Goal: Task Accomplishment & Management: Manage account settings

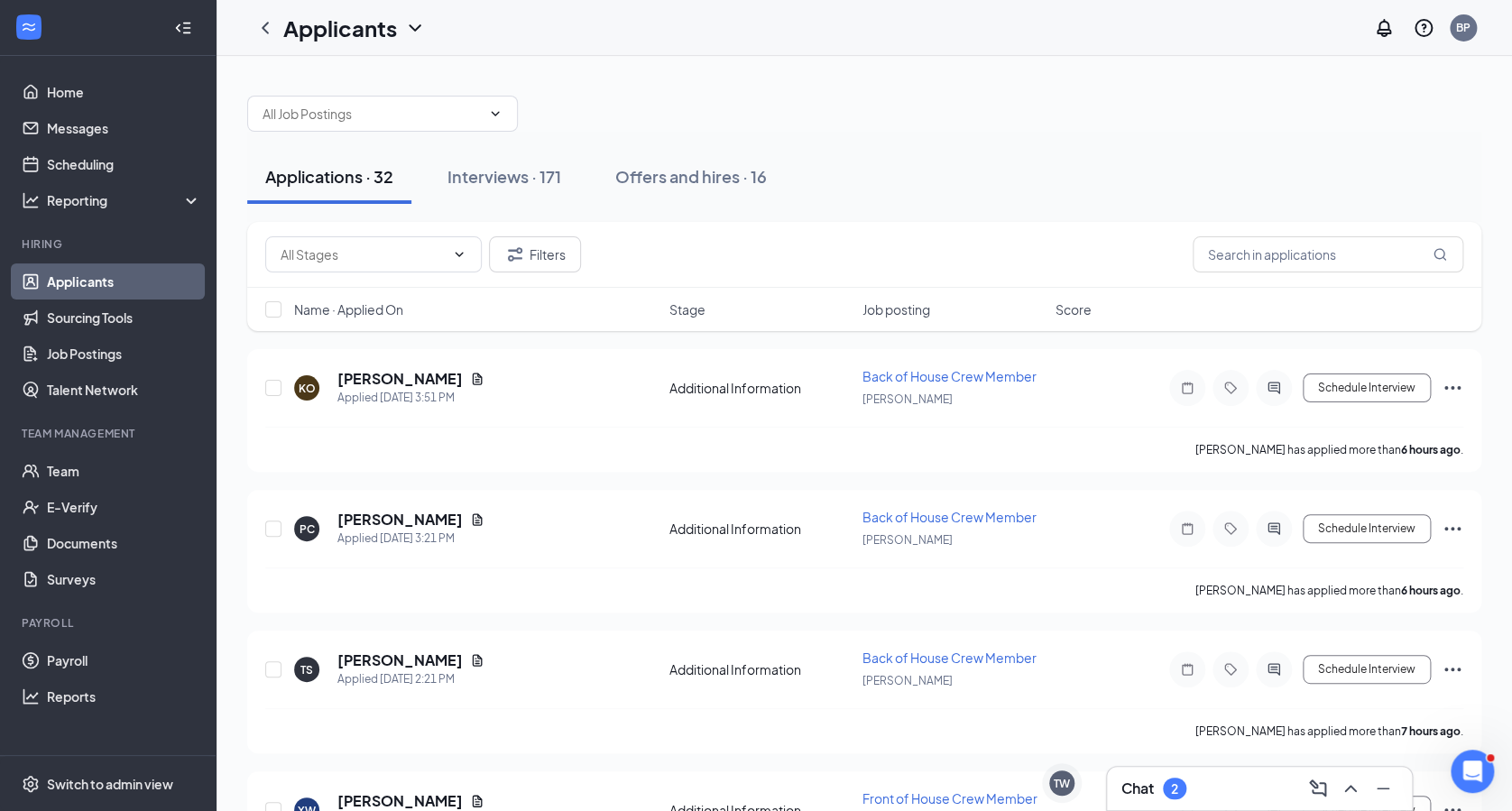
click at [1173, 782] on div "2" at bounding box center [1174, 790] width 7 height 15
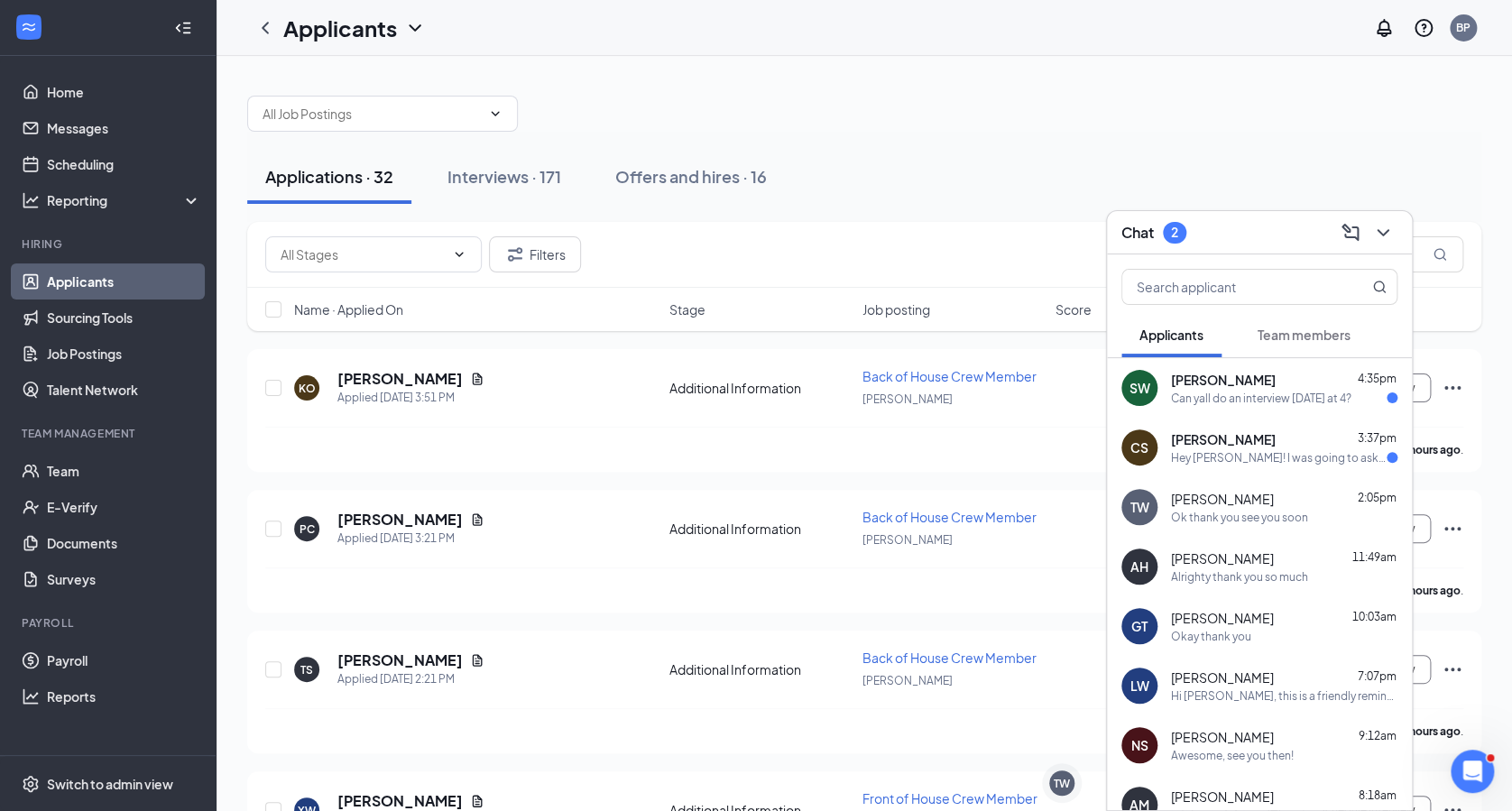
click at [1279, 454] on div "Hey [PERSON_NAME]! I was going to ask to make sure. Was it black cotton pants t…" at bounding box center [1278, 458] width 215 height 15
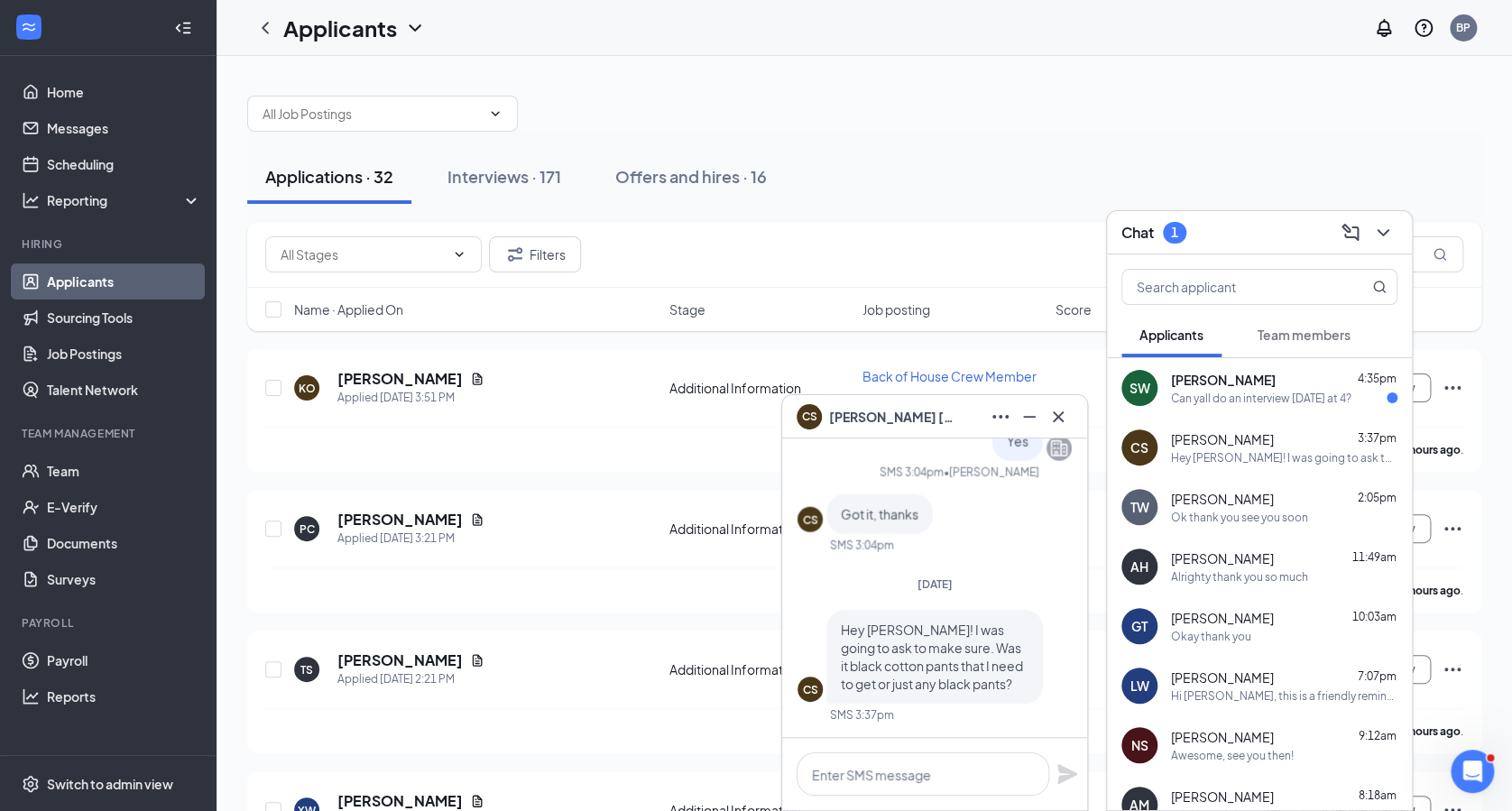
click at [1270, 404] on div "Can yall do an interview [DATE] at 4?" at bounding box center [1261, 398] width 181 height 15
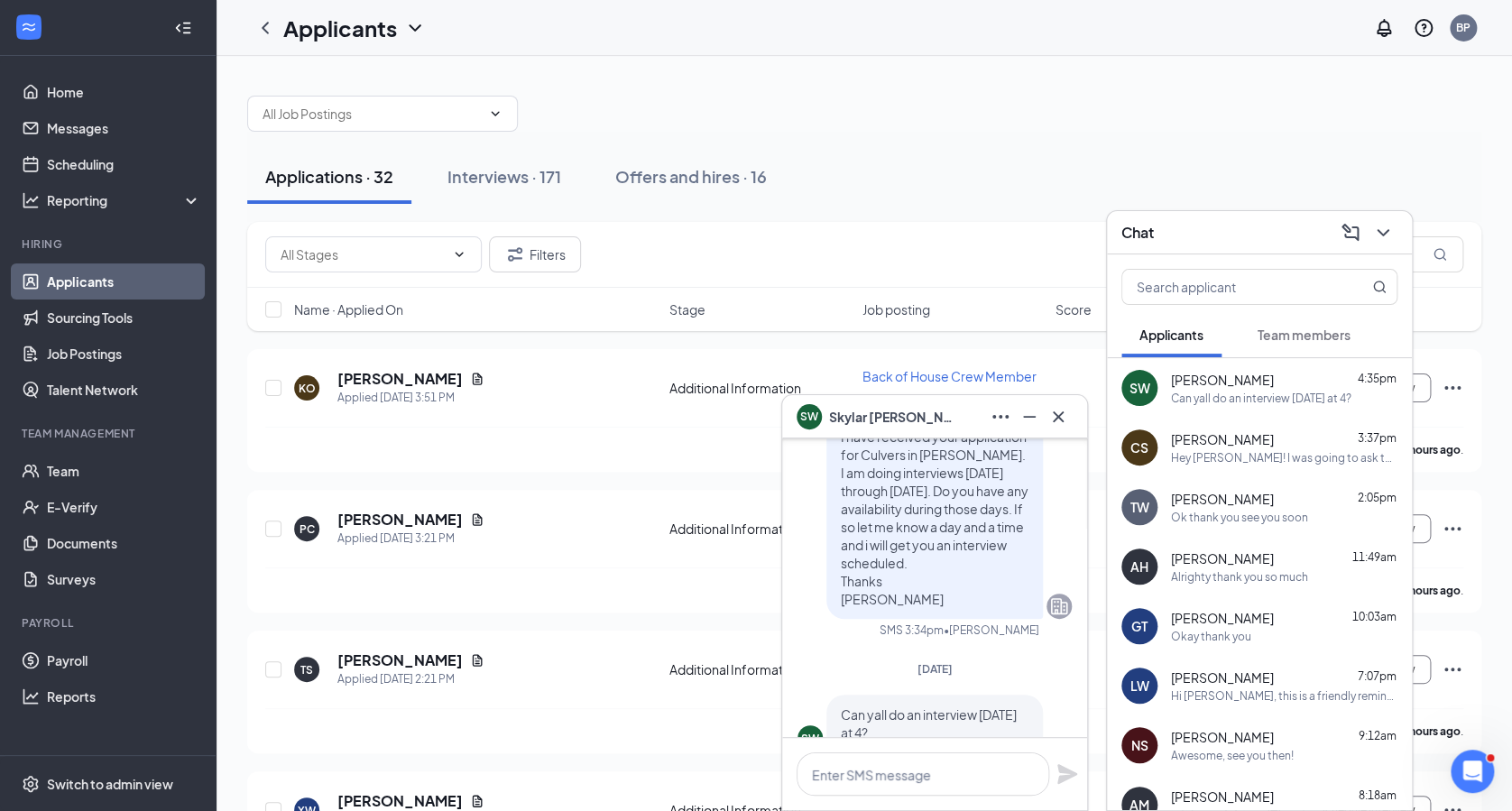
scroll to position [-96, 0]
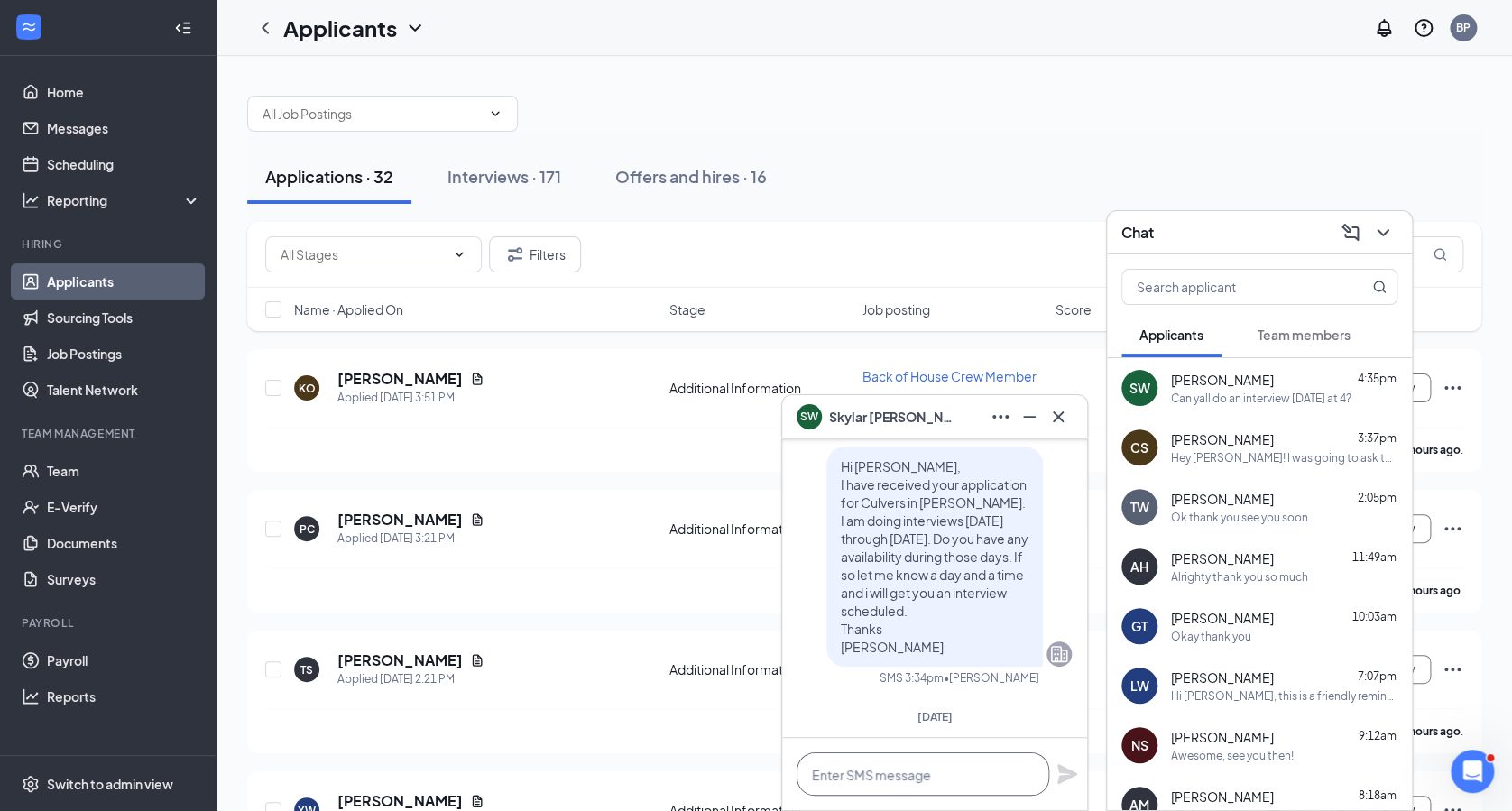
click at [863, 758] on textarea at bounding box center [922, 774] width 252 height 43
click at [956, 758] on textarea "I can do [DATE] at 4" at bounding box center [922, 774] width 252 height 43
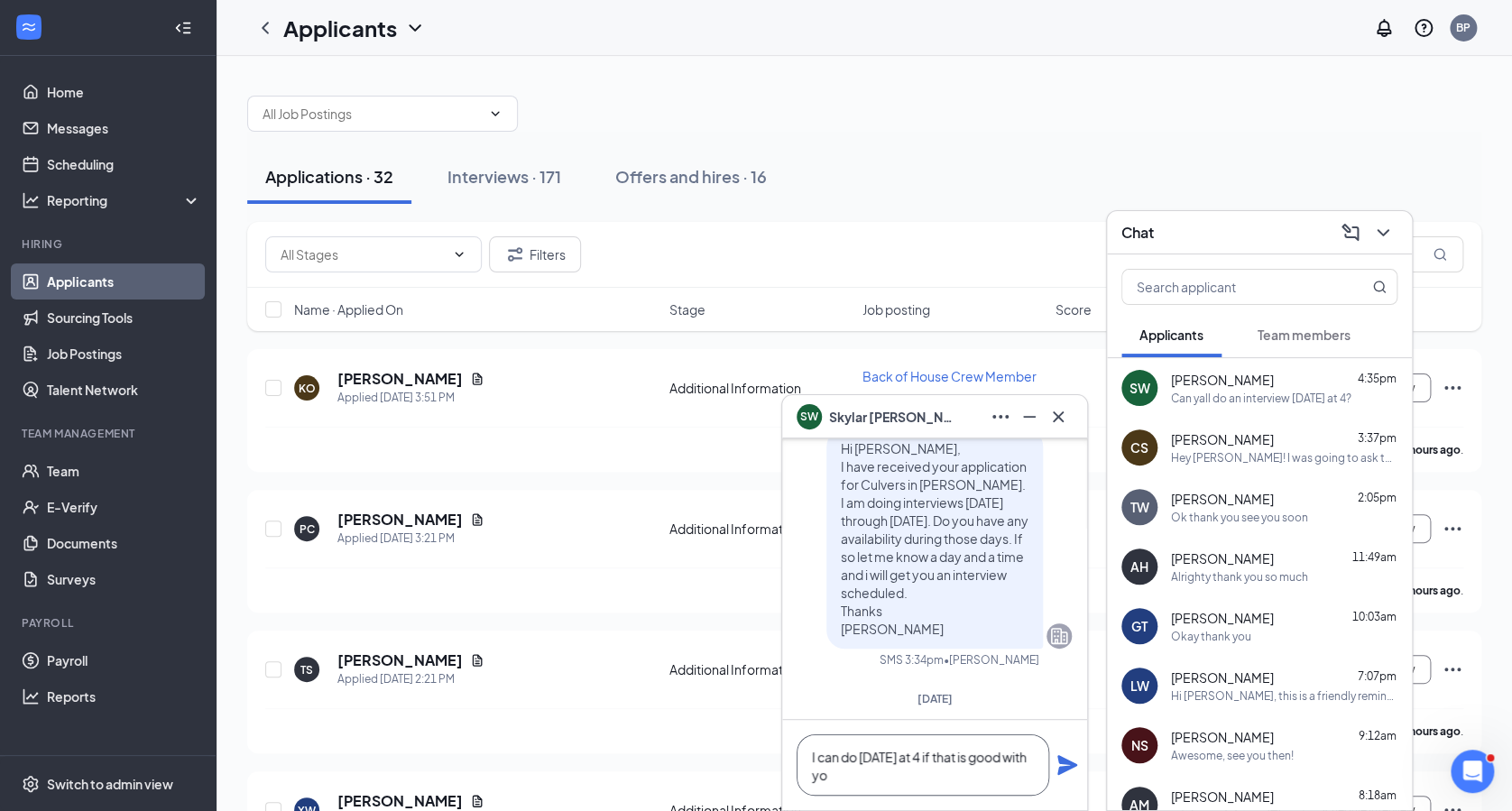
scroll to position [-115, 0]
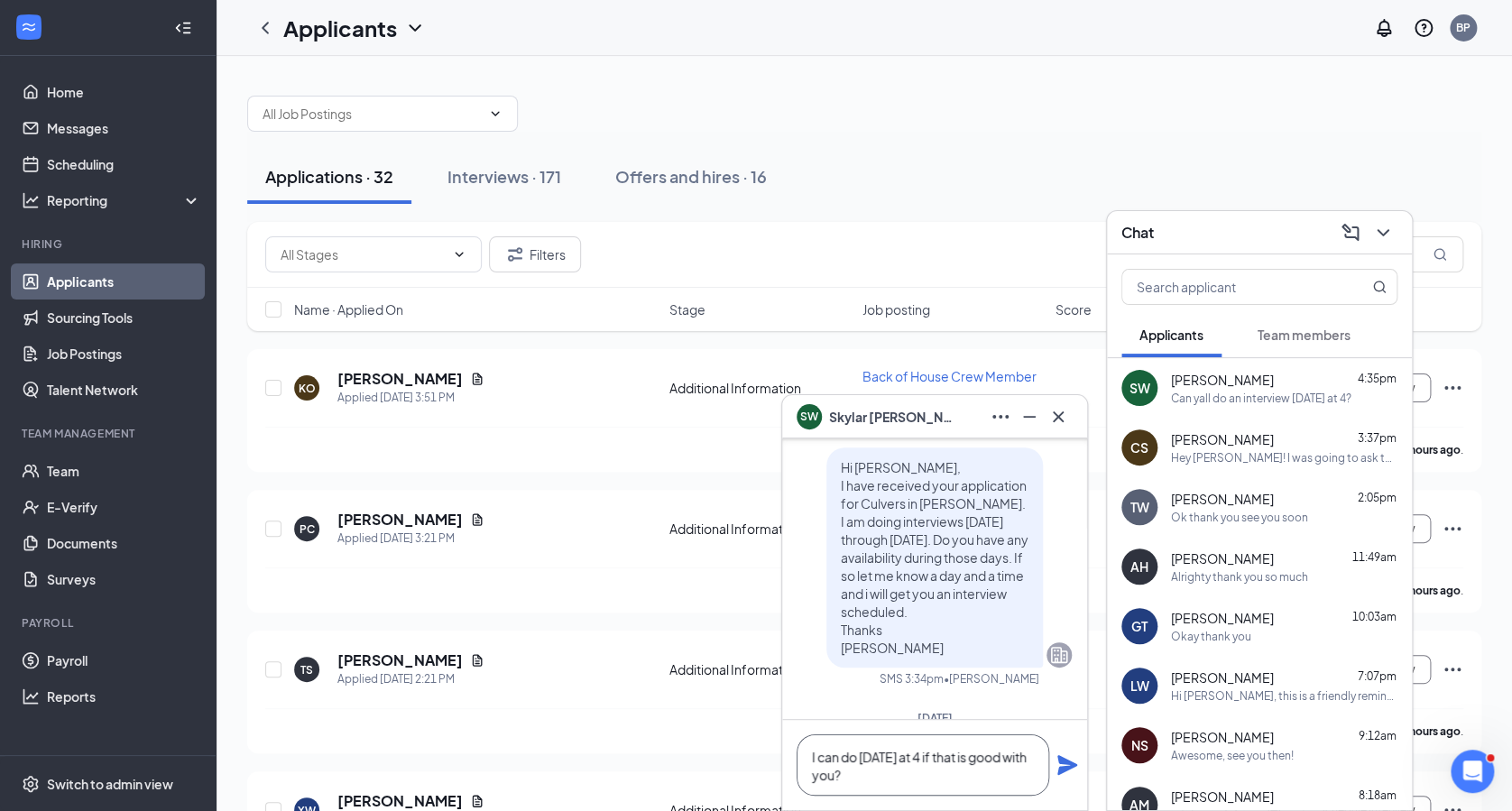
type textarea "I can do [DATE] at 4 if that is good with you?"
click at [1067, 755] on icon "Plane" at bounding box center [1067, 766] width 21 height 21
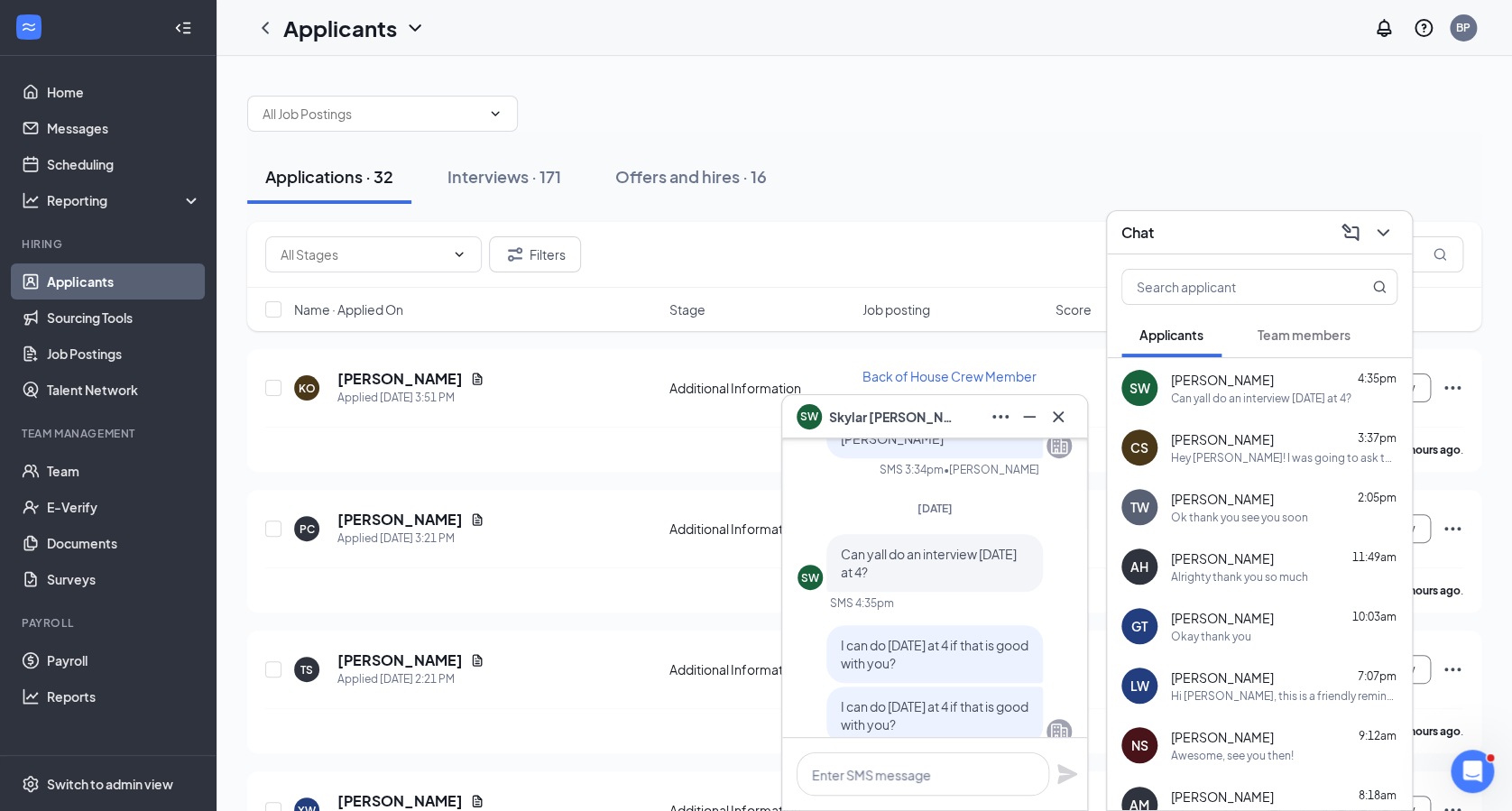
scroll to position [0, 0]
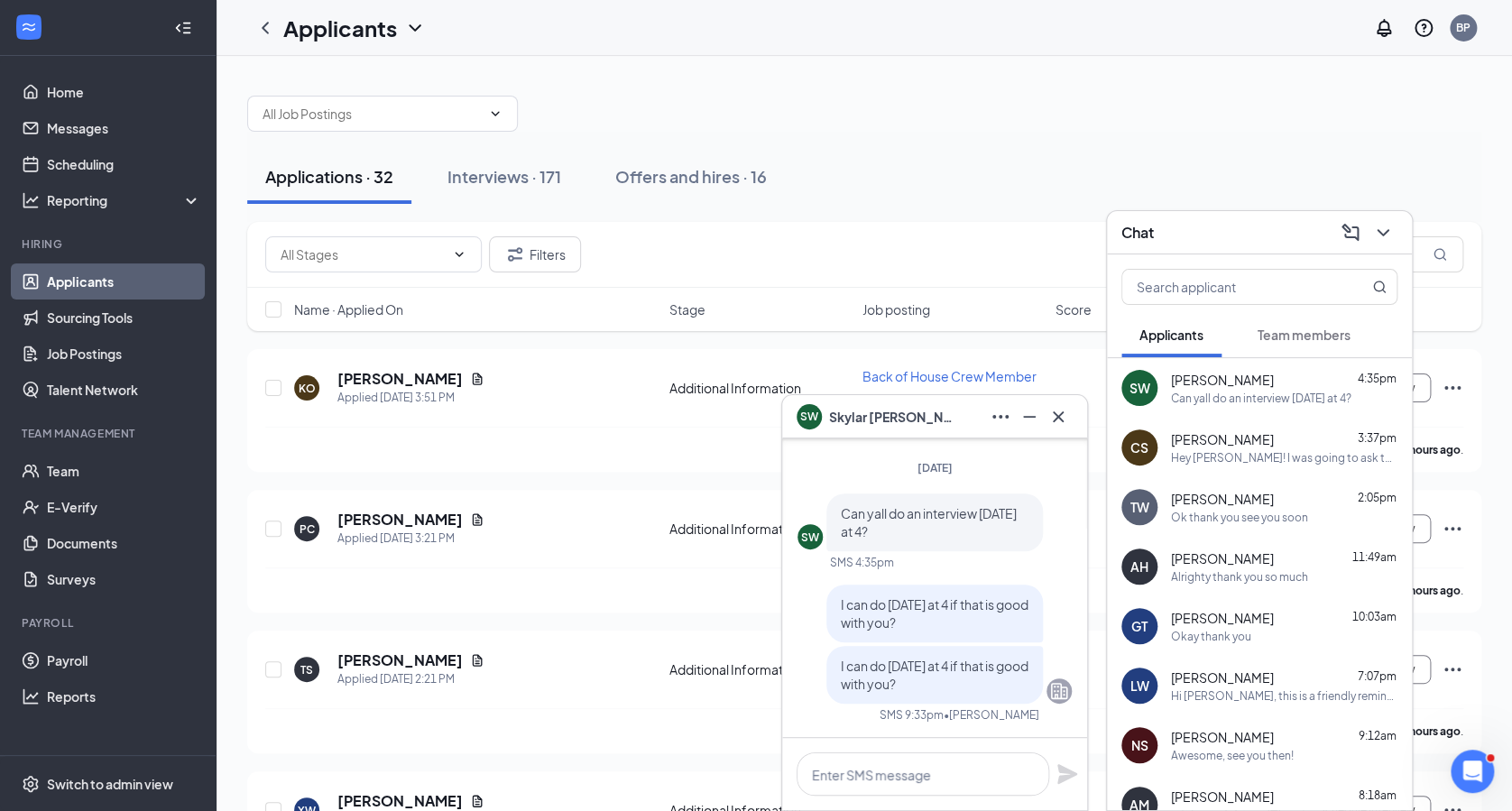
click at [372, 182] on div "Applications · 32" at bounding box center [328, 176] width 128 height 22
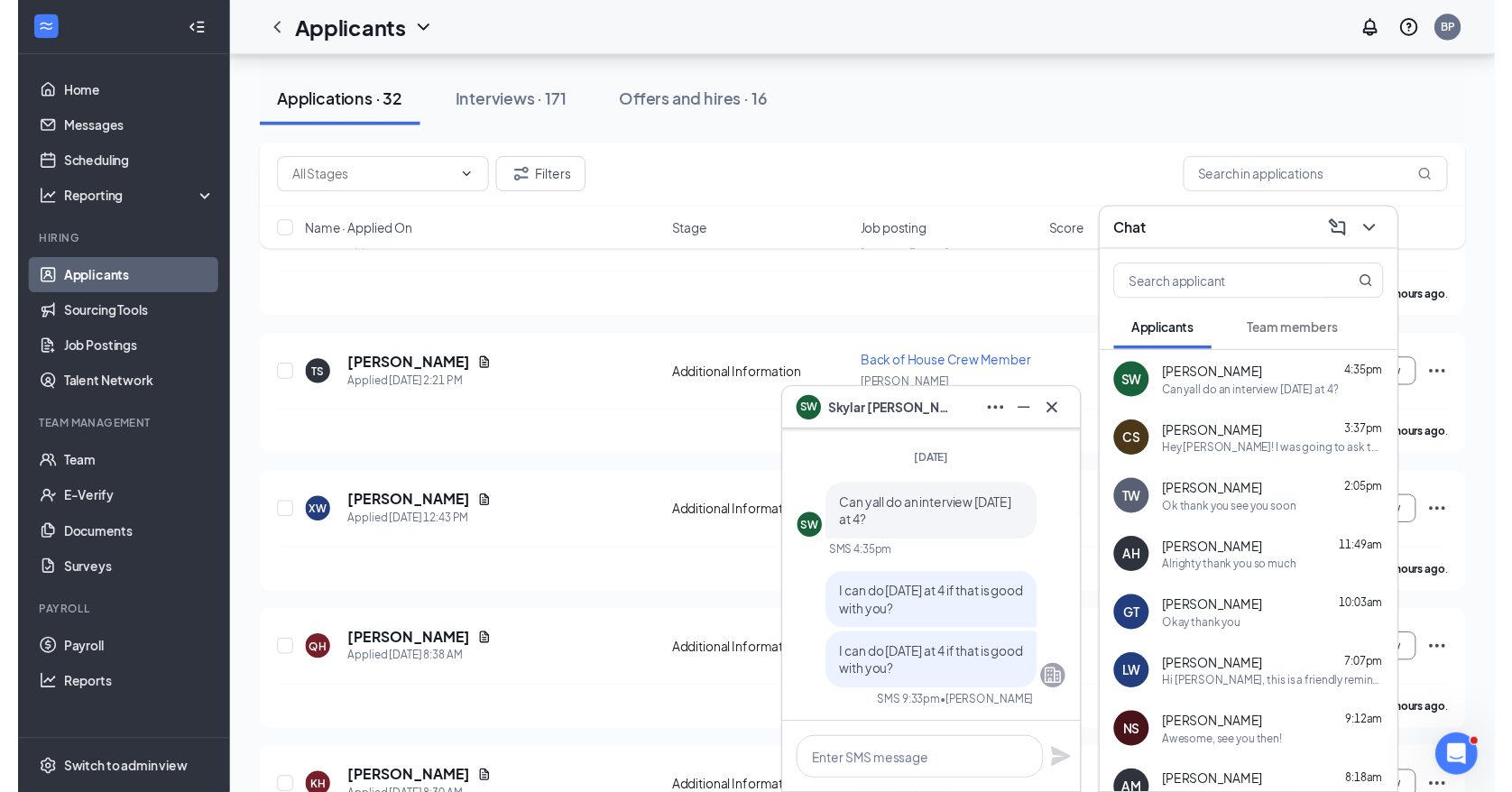
scroll to position [337, 0]
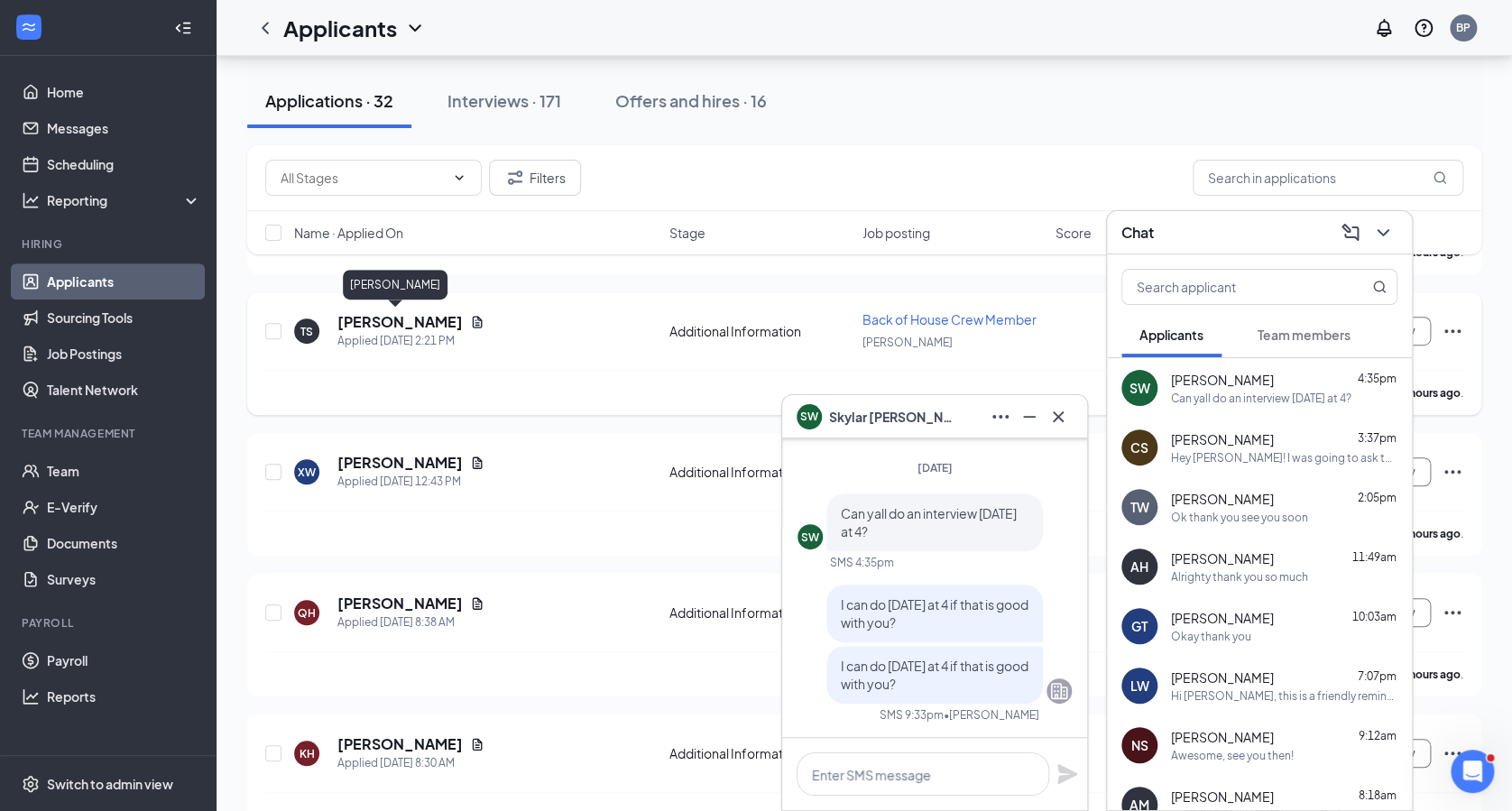
click at [385, 318] on h5 "[PERSON_NAME]" at bounding box center [400, 322] width 126 height 20
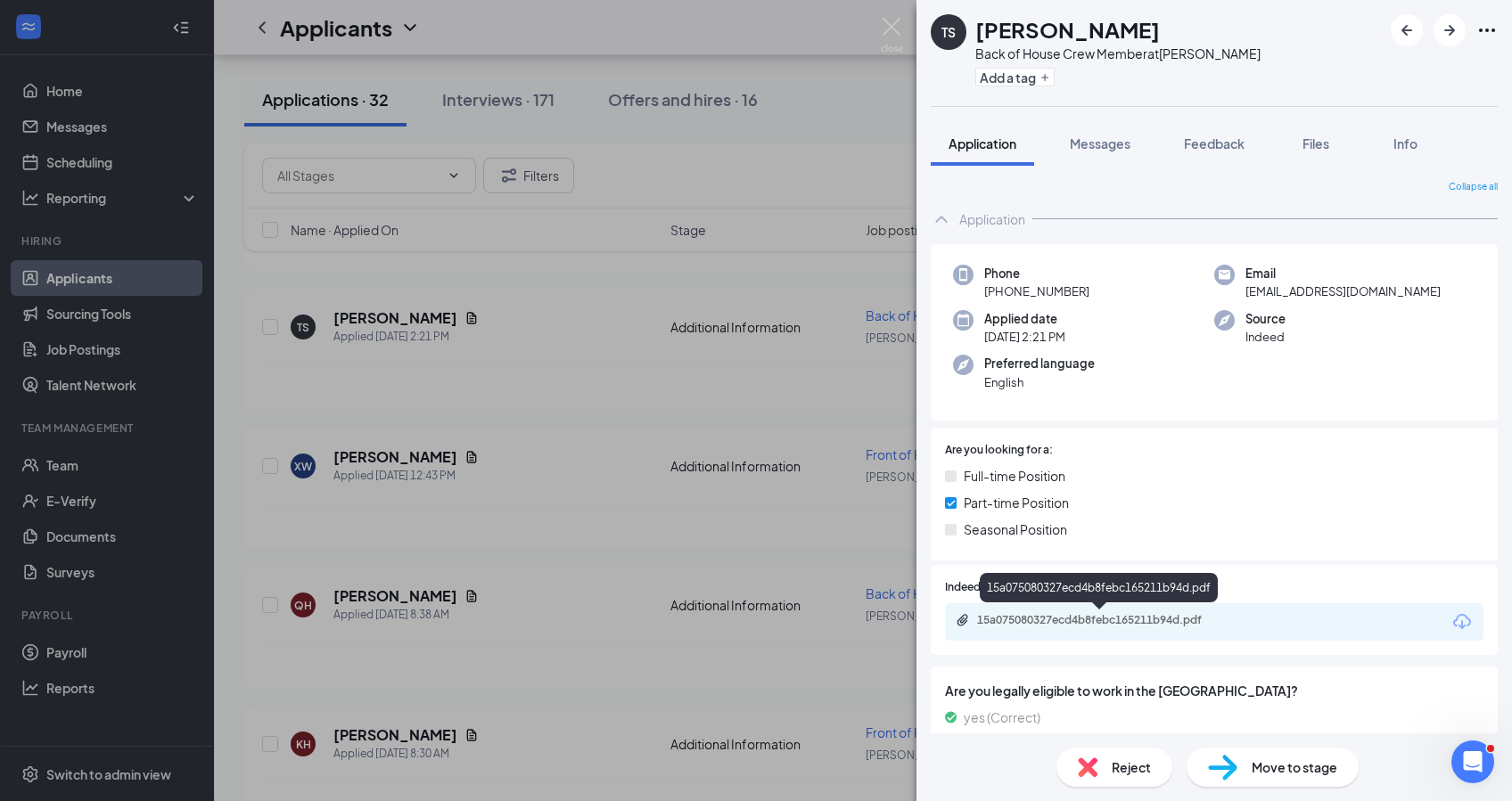
click at [994, 625] on div "15a075080327ecd4b8febc165211b94d.pdf" at bounding box center [1101, 620] width 249 height 14
click at [862, 205] on div "TS [PERSON_NAME] Back of House Crew Member at [PERSON_NAME] Add a tag Applicati…" at bounding box center [756, 400] width 1512 height 801
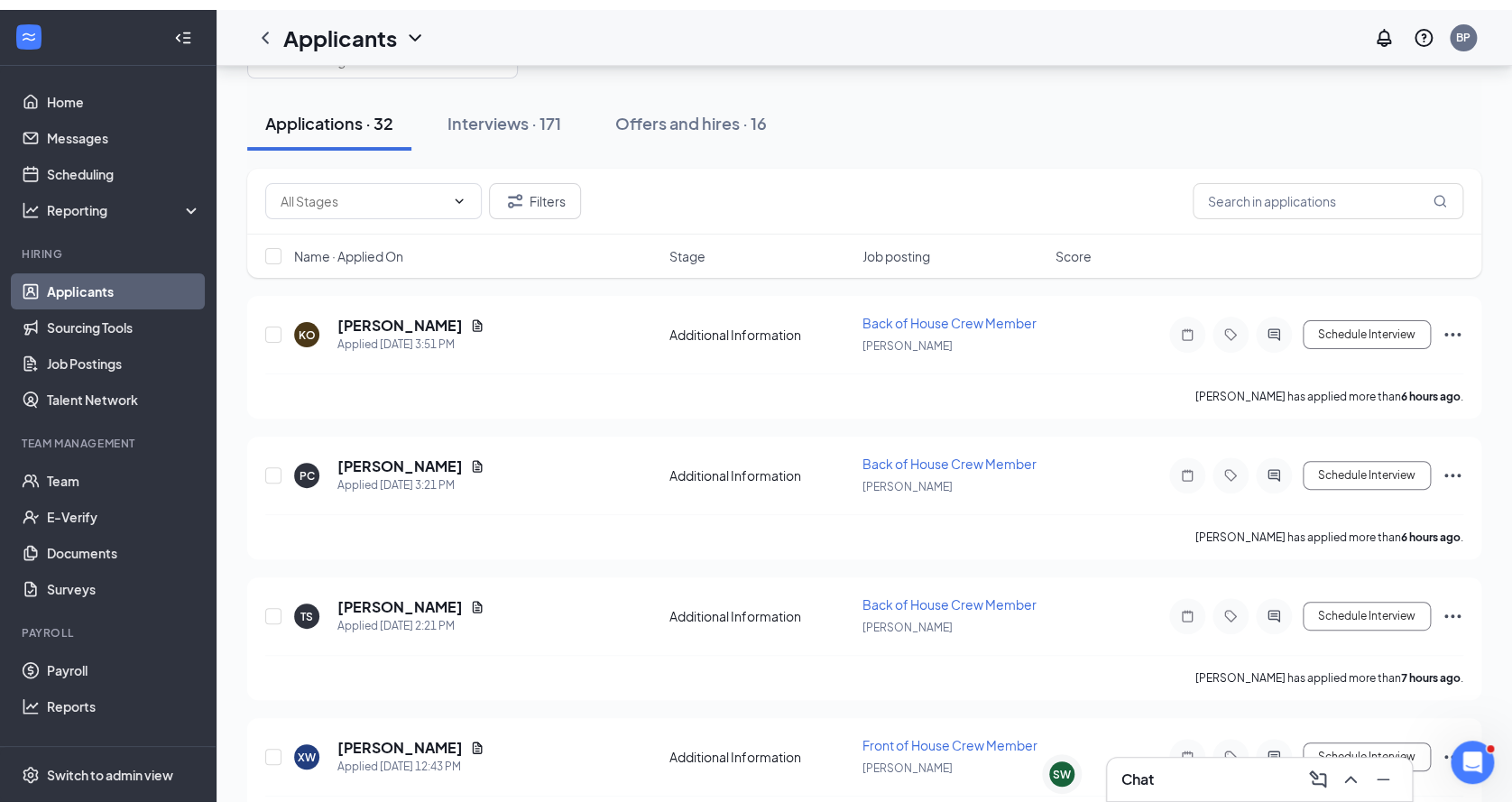
scroll to position [15, 0]
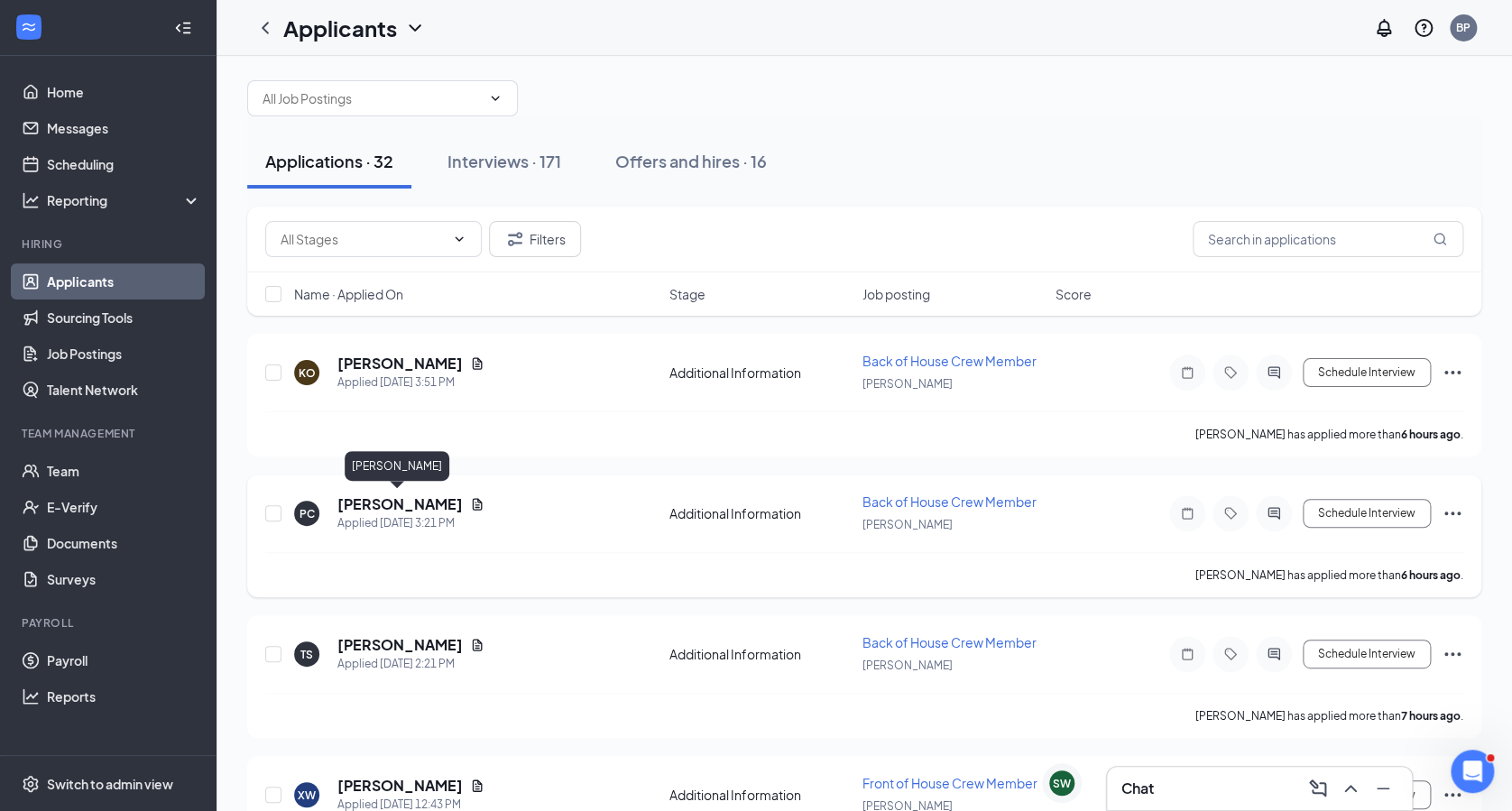
click at [369, 498] on h5 "[PERSON_NAME]" at bounding box center [400, 505] width 126 height 20
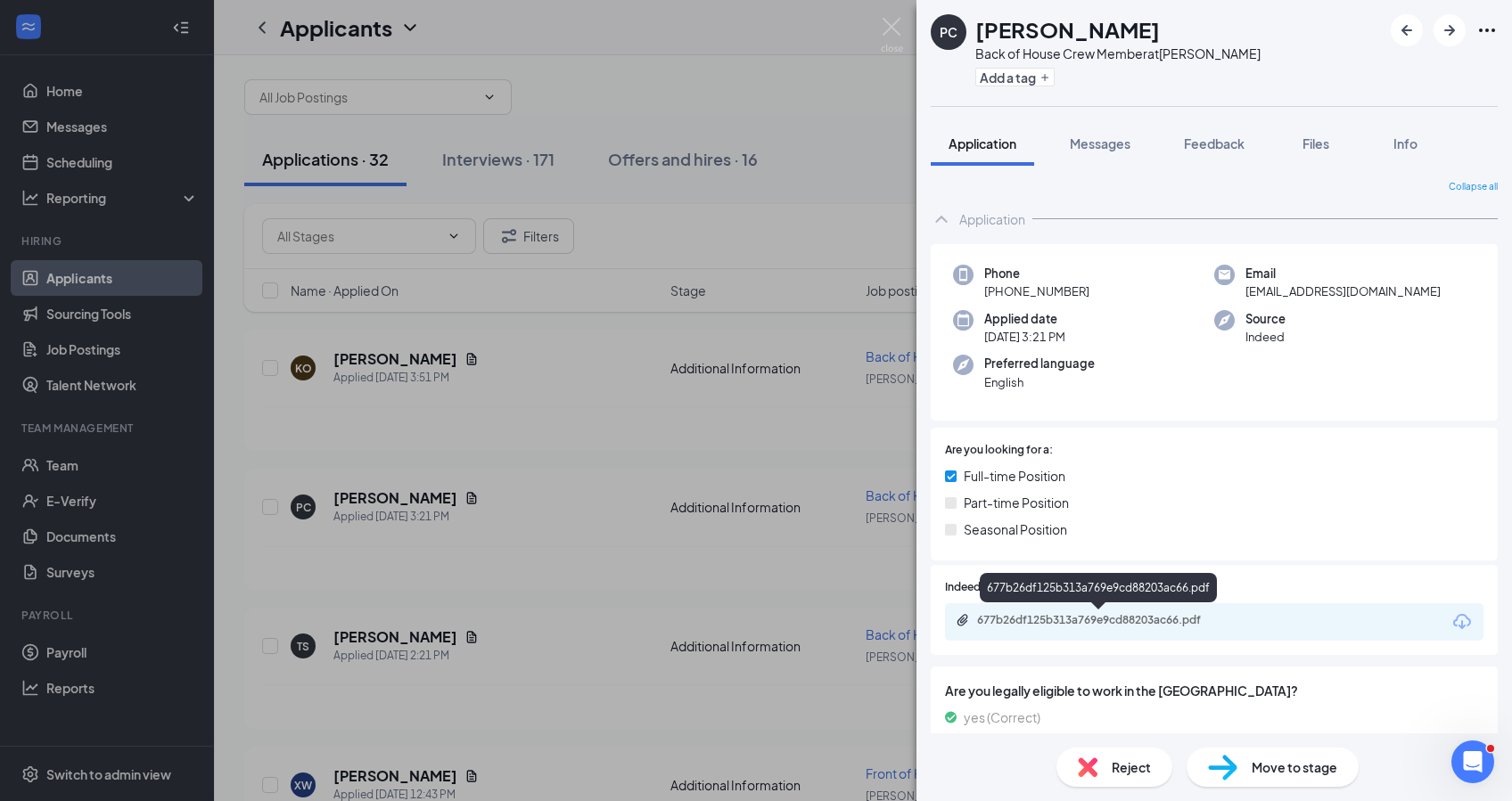
click at [1113, 623] on div "677b26df125b313a769e9cd88203ac66.pdf" at bounding box center [1101, 620] width 249 height 14
click at [386, 358] on div "PC [PERSON_NAME] Back of House Crew Member at [PERSON_NAME] Add a tag Applicati…" at bounding box center [756, 400] width 1512 height 801
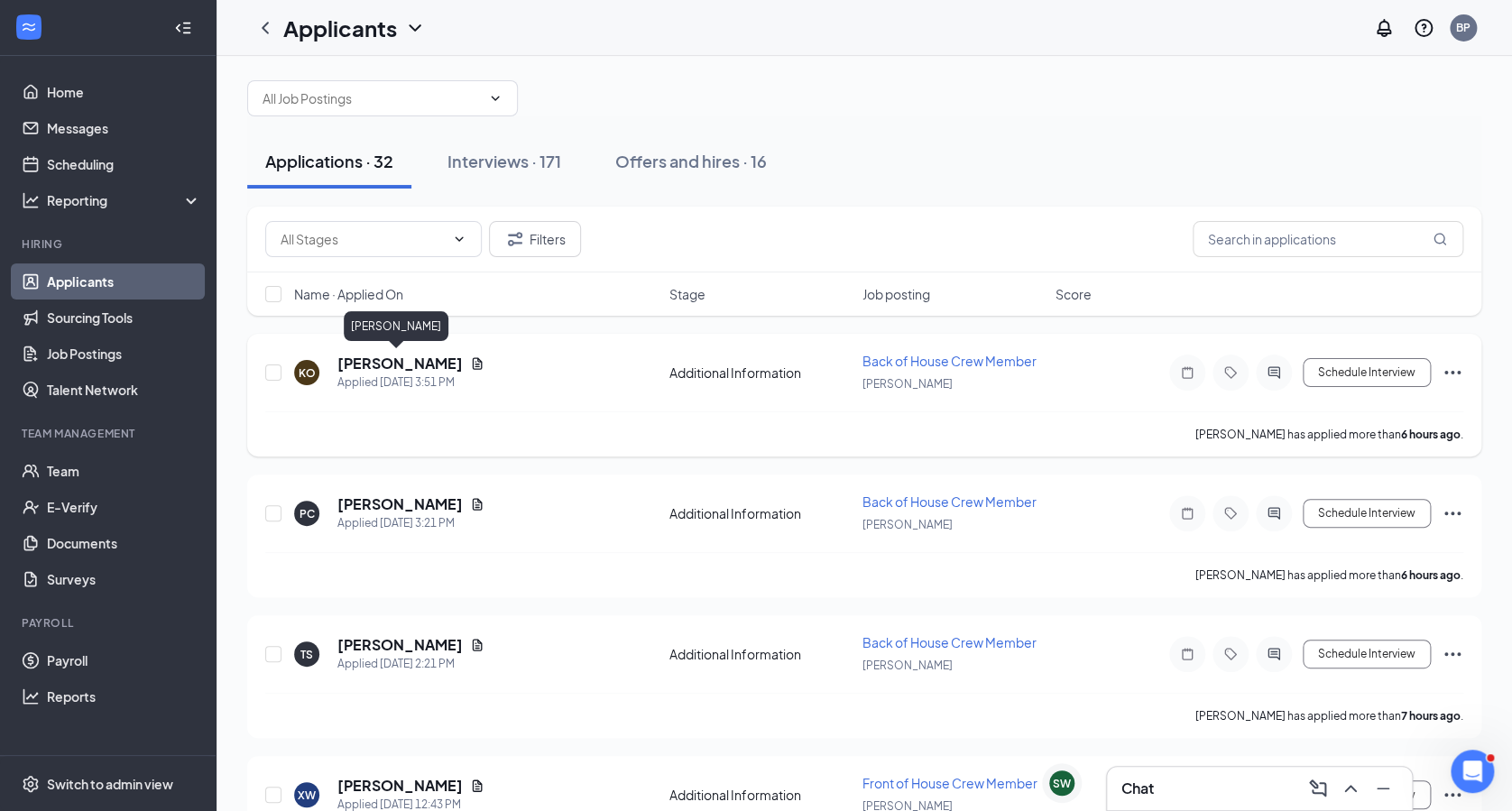
click at [389, 354] on h5 "[PERSON_NAME]" at bounding box center [400, 363] width 126 height 20
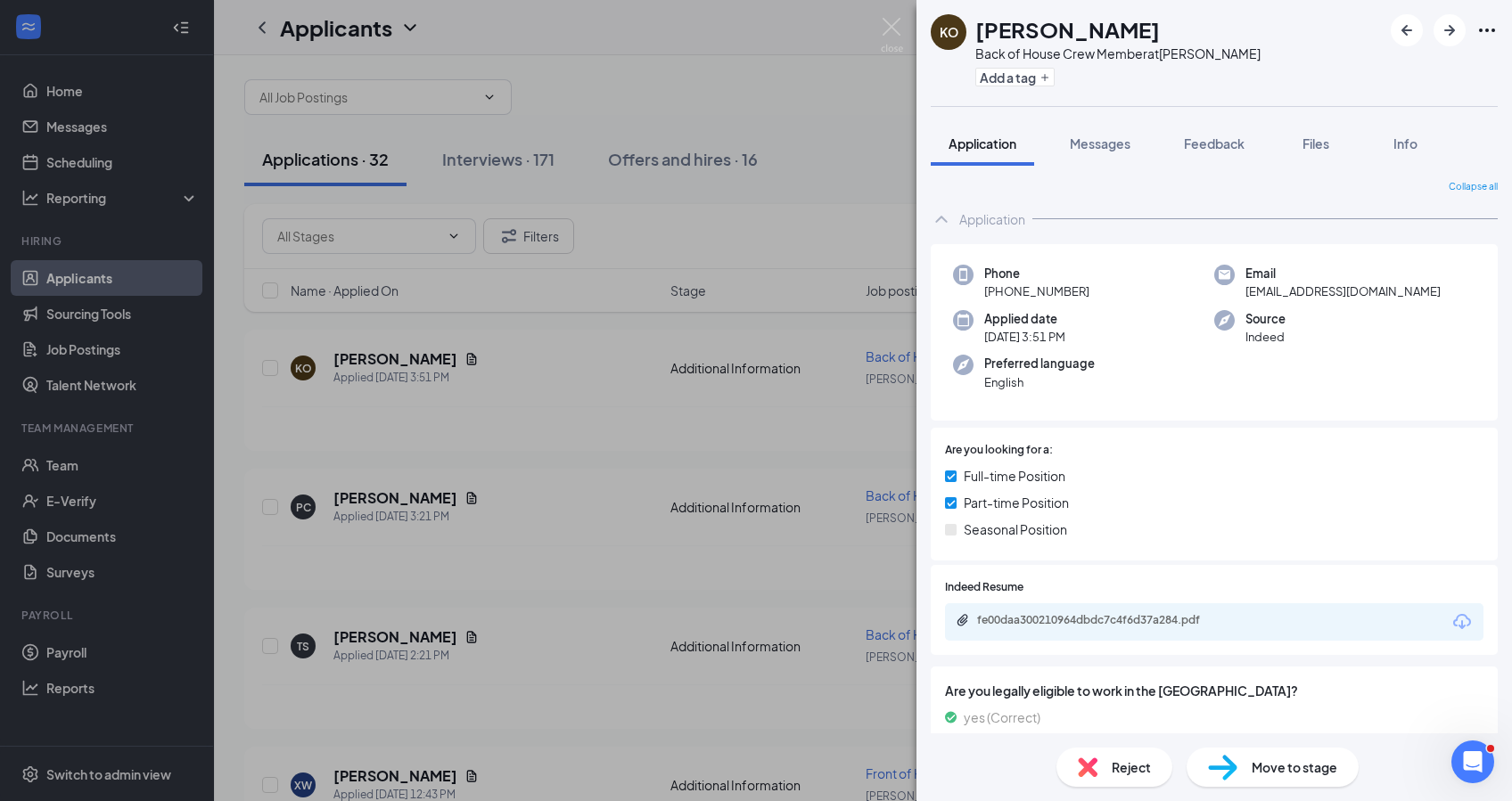
click at [1058, 606] on div "fe00daa300210964dbdc7c4f6d37a284.pdf" at bounding box center [1215, 622] width 539 height 37
click at [1069, 614] on div "fe00daa300210964dbdc7c4f6d37a284.pdf" at bounding box center [1101, 620] width 249 height 14
click at [525, 338] on div "KO [PERSON_NAME] Back of House Crew Member at [PERSON_NAME] Add a tag Applicati…" at bounding box center [756, 400] width 1512 height 801
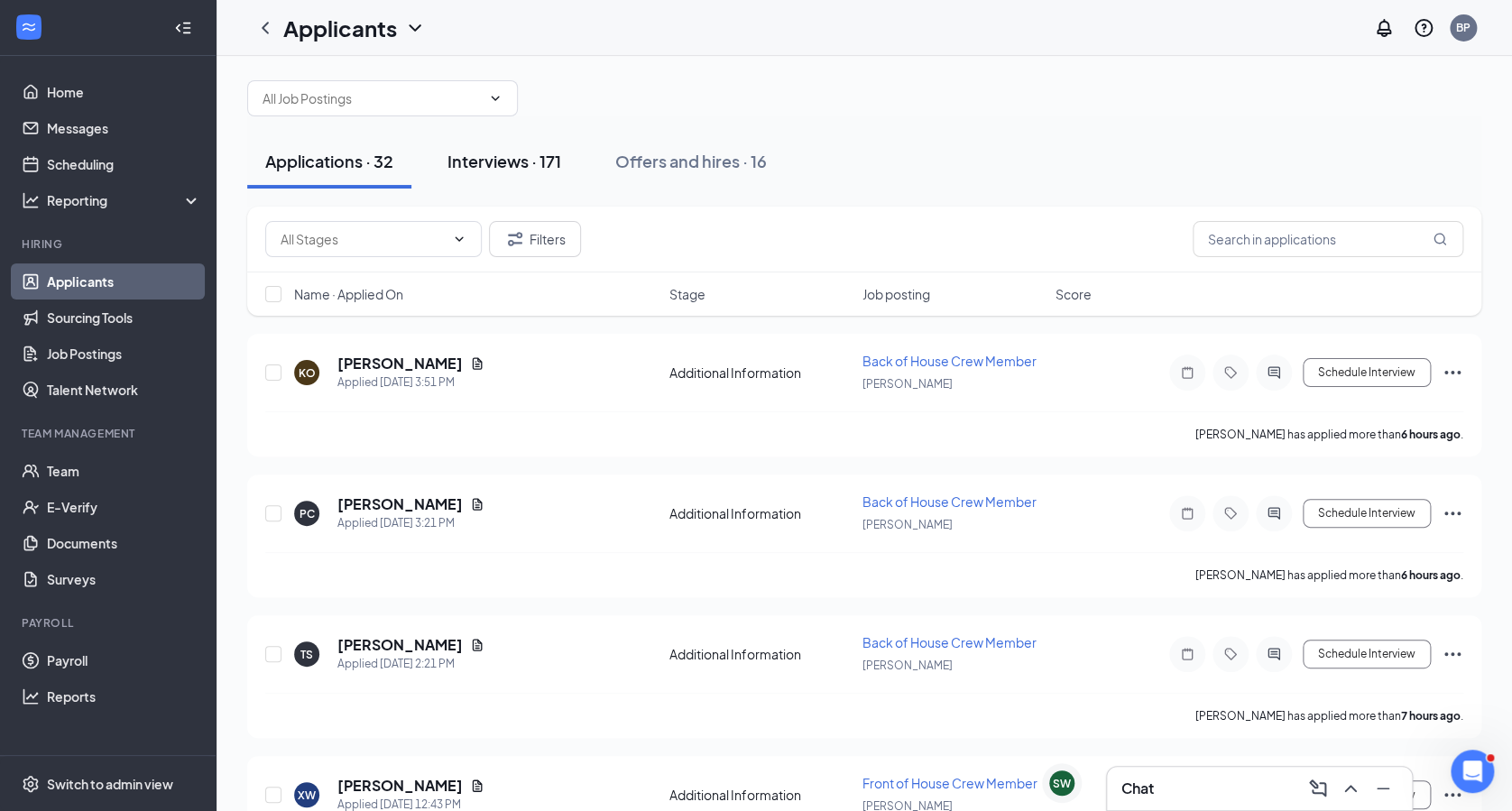
click at [504, 161] on div "Interviews · 171" at bounding box center [504, 160] width 114 height 22
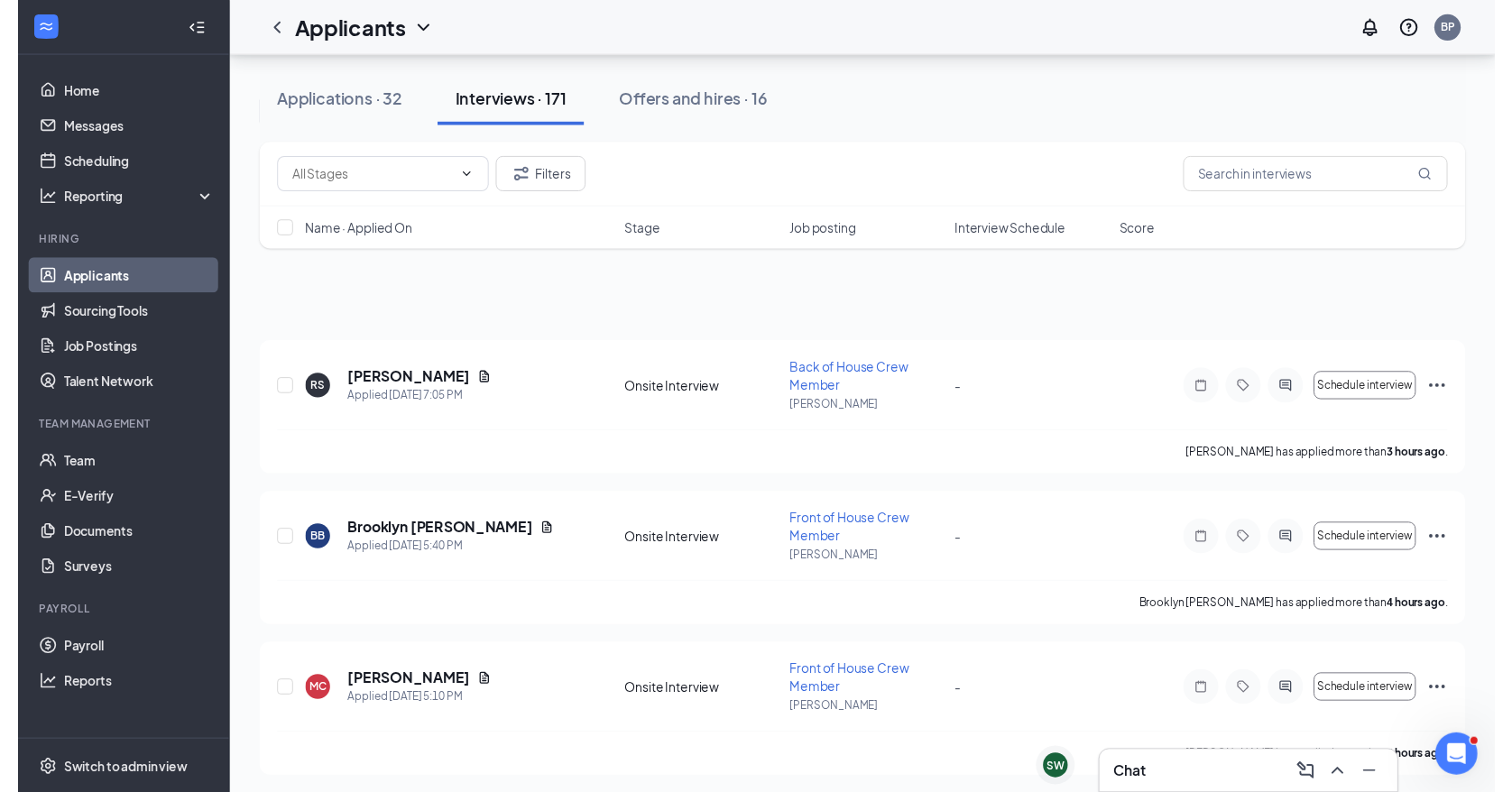
scroll to position [708, 0]
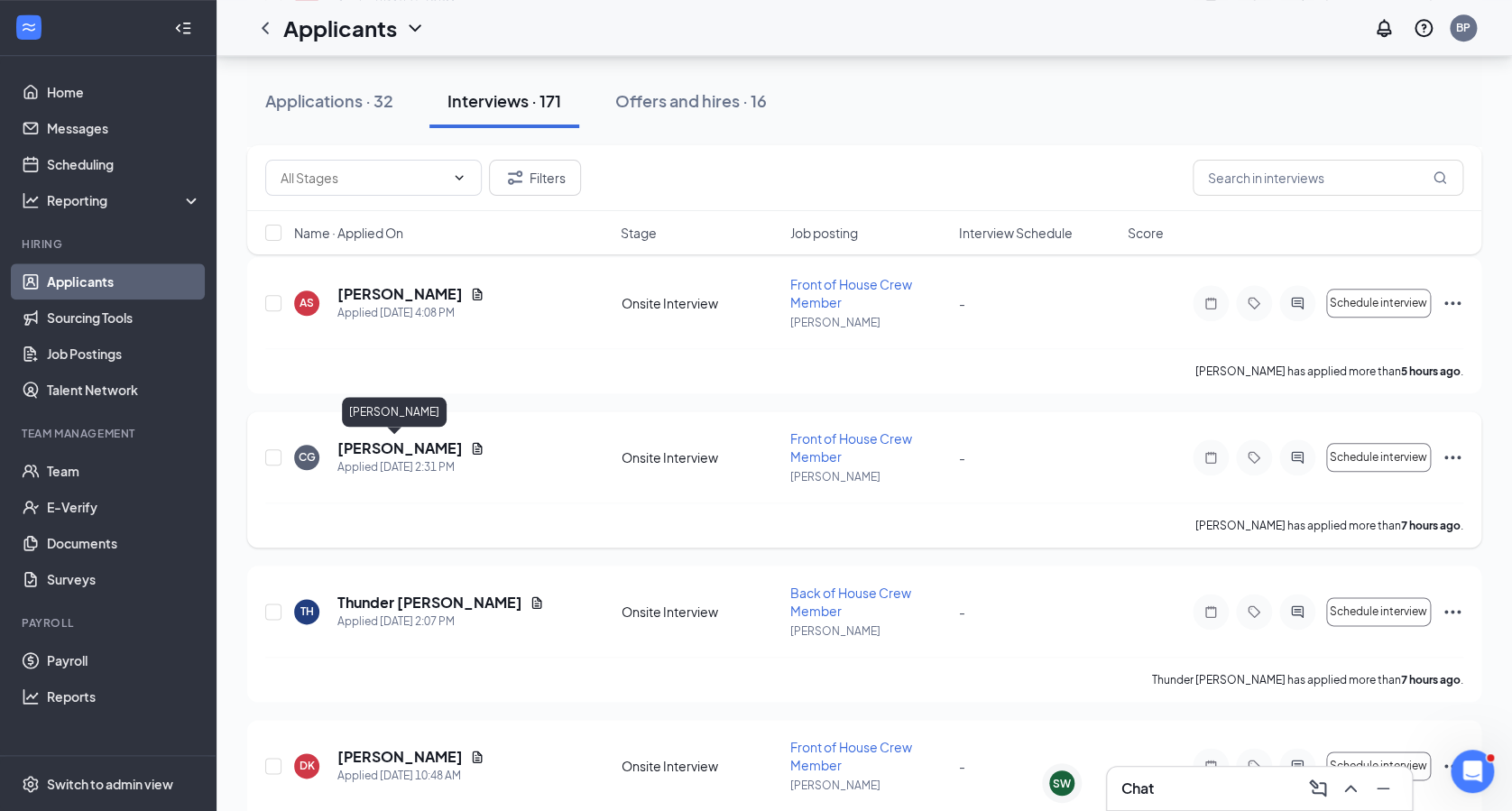
click at [384, 439] on h5 "[PERSON_NAME]" at bounding box center [400, 449] width 126 height 20
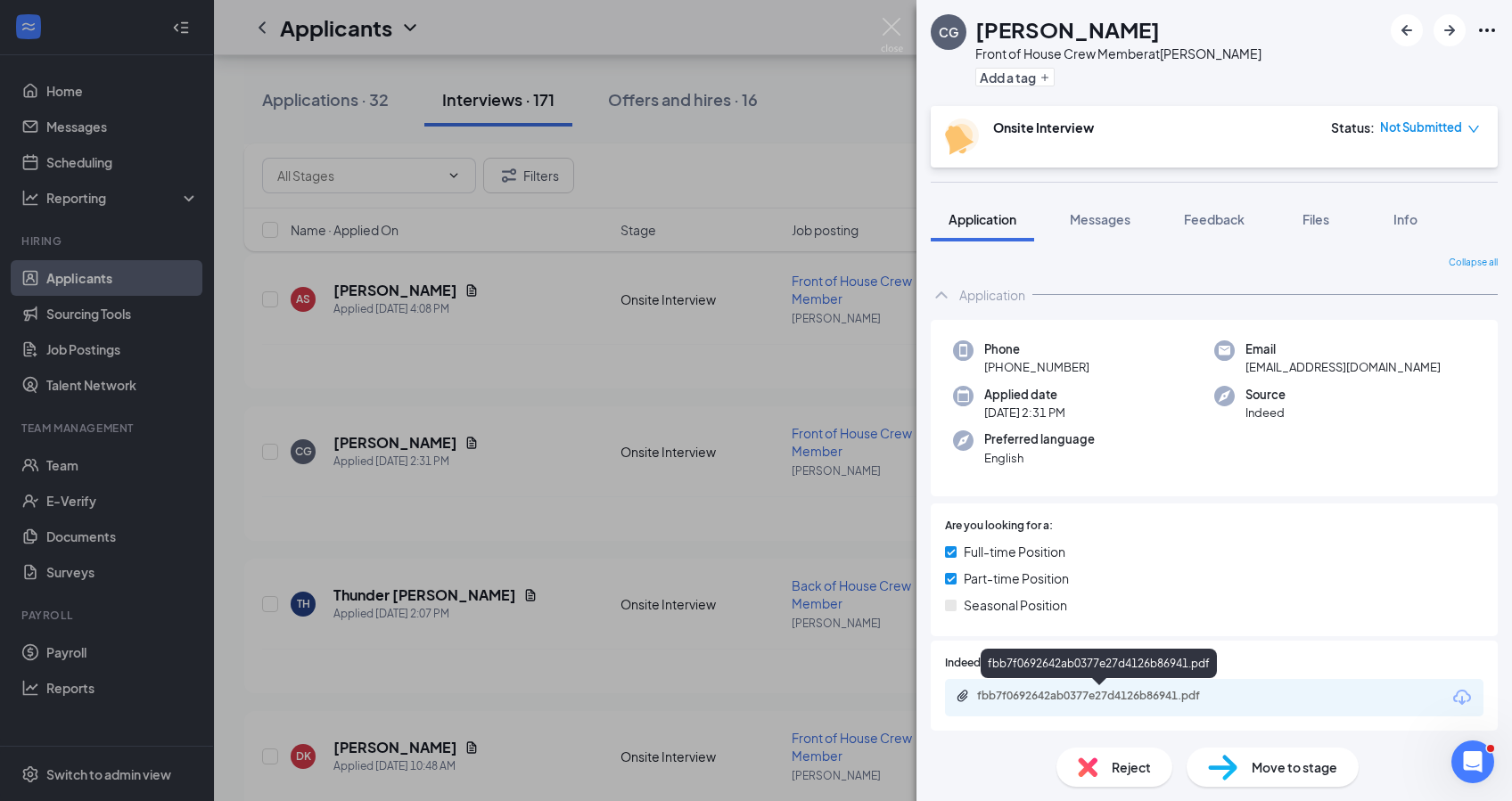
click at [1015, 689] on div "fbb7f0692642ab0377e27d4126b86941.pdf" at bounding box center [1101, 696] width 249 height 14
click at [385, 297] on div "CG [PERSON_NAME] Front of House Crew Member at [PERSON_NAME] Add a tag Onsite I…" at bounding box center [756, 400] width 1512 height 801
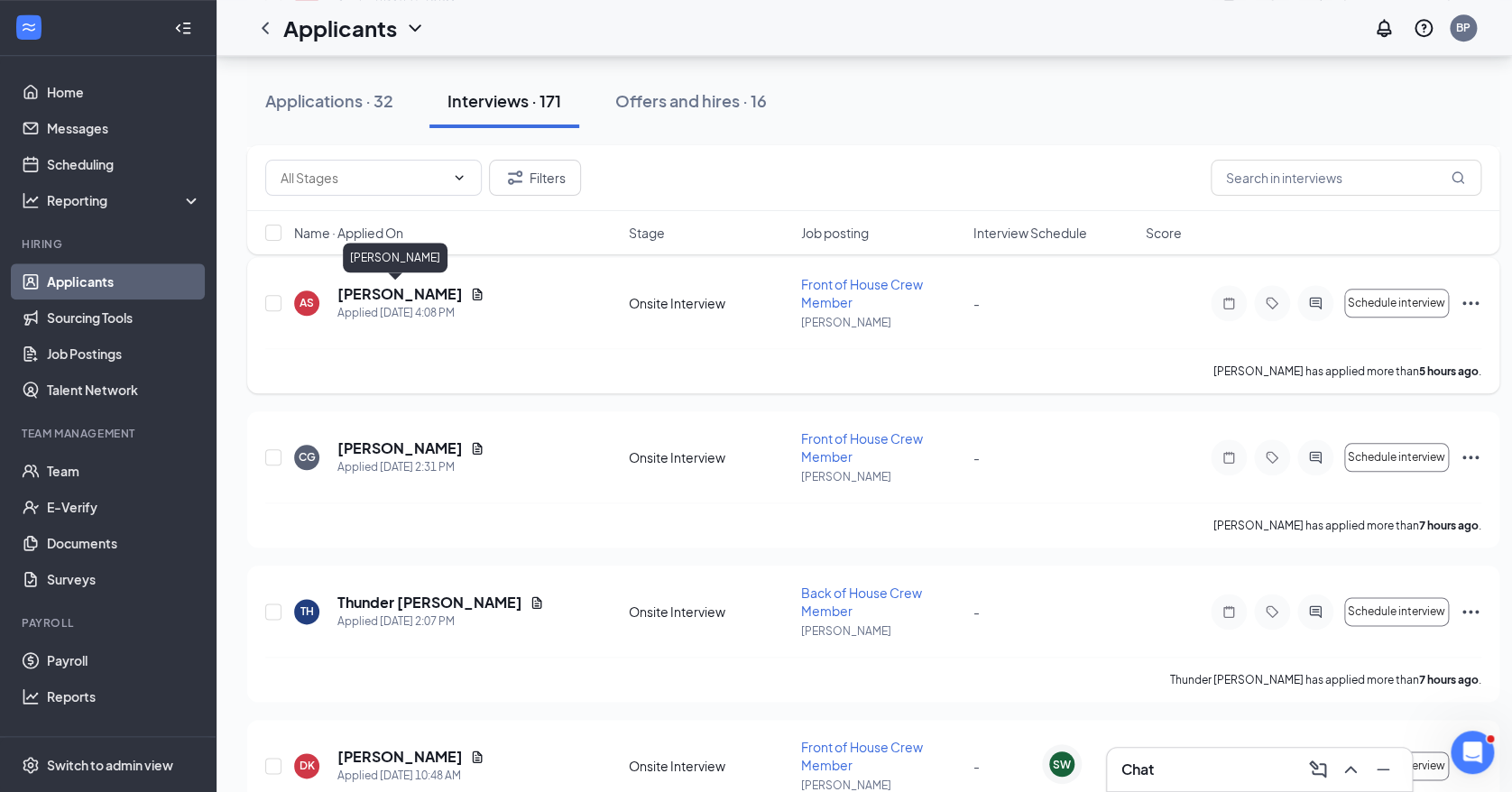
click at [401, 289] on h5 "[PERSON_NAME]" at bounding box center [400, 294] width 126 height 20
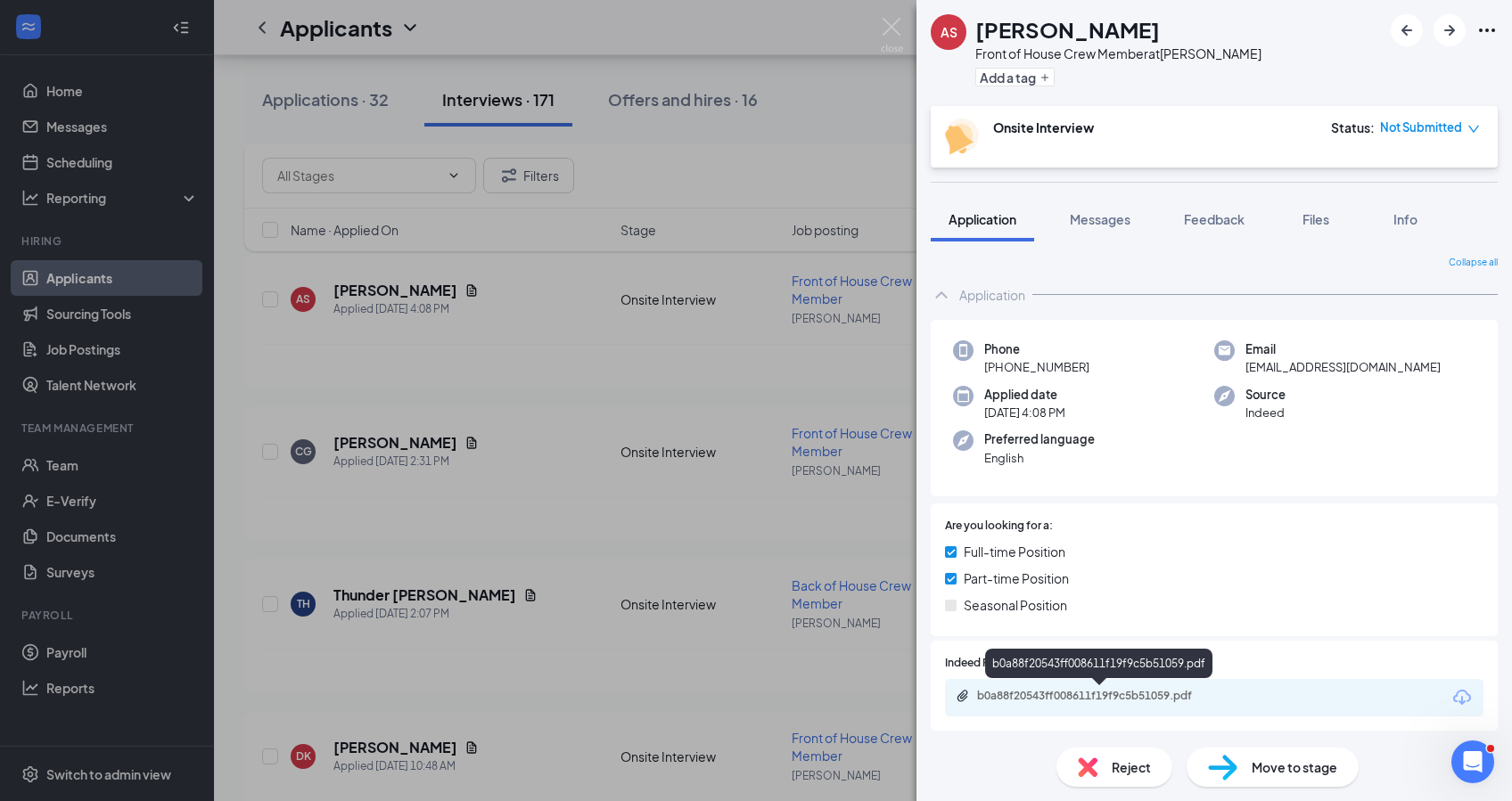
click at [1121, 701] on div "b0a88f20543ff008611f19f9c5b51059.pdf" at bounding box center [1101, 696] width 249 height 14
click at [384, 285] on div "AS [PERSON_NAME] Front of House Crew Member at [PERSON_NAME] Add a tag Onsite I…" at bounding box center [756, 400] width 1512 height 801
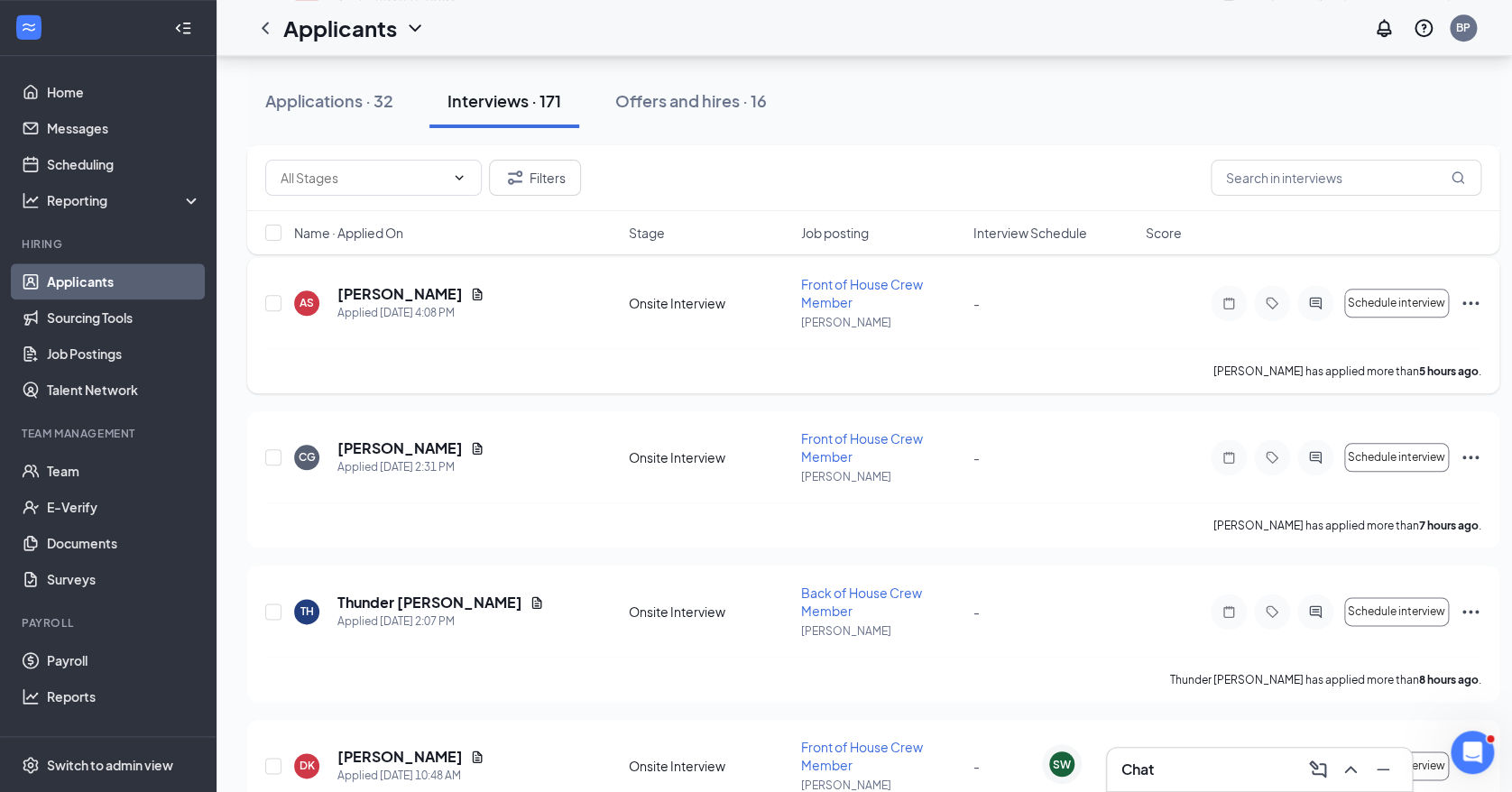
click at [695, 361] on div "[PERSON_NAME] has applied more than 5 hours ago ." at bounding box center [872, 370] width 1216 height 45
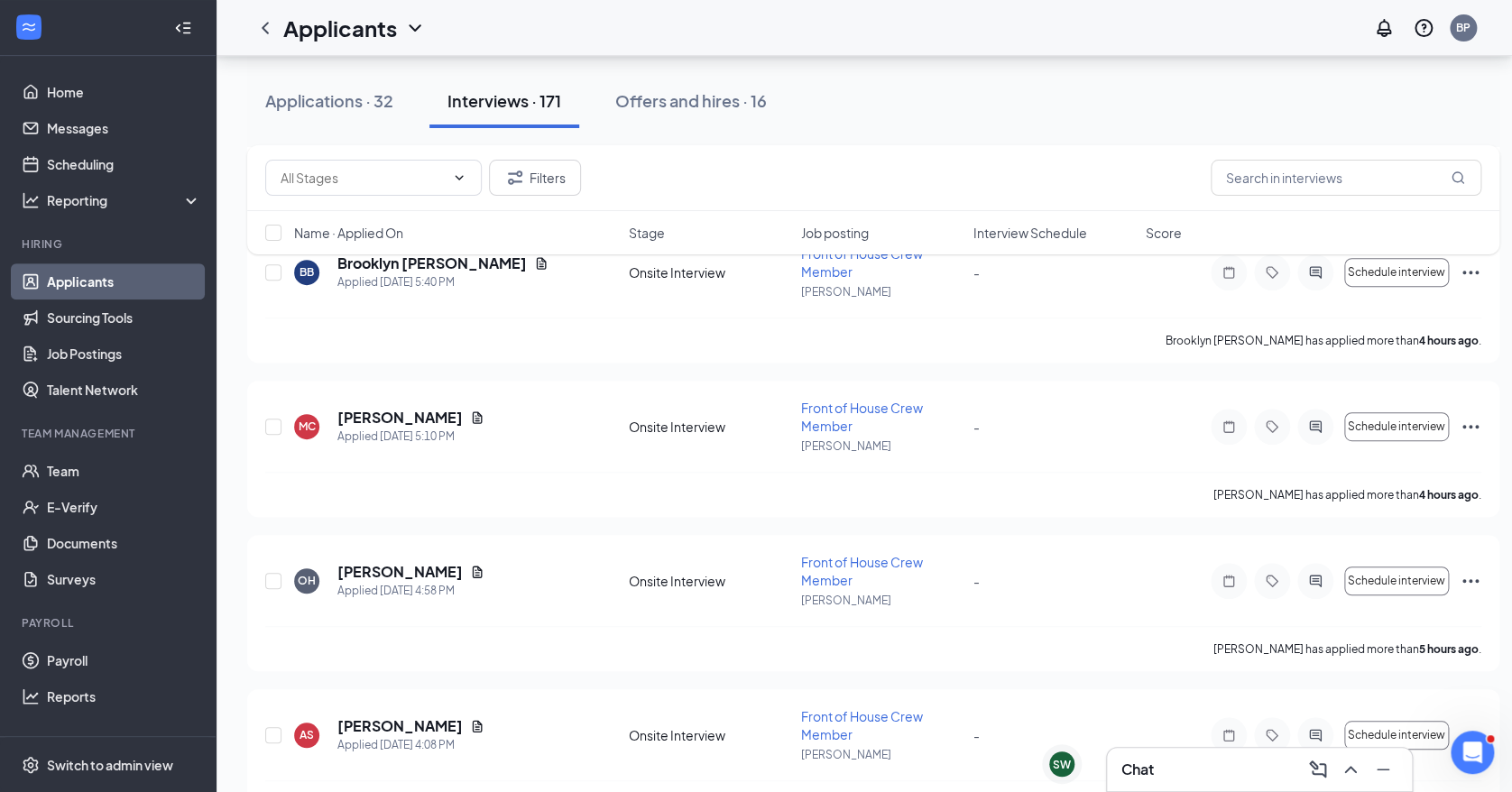
scroll to position [228, 0]
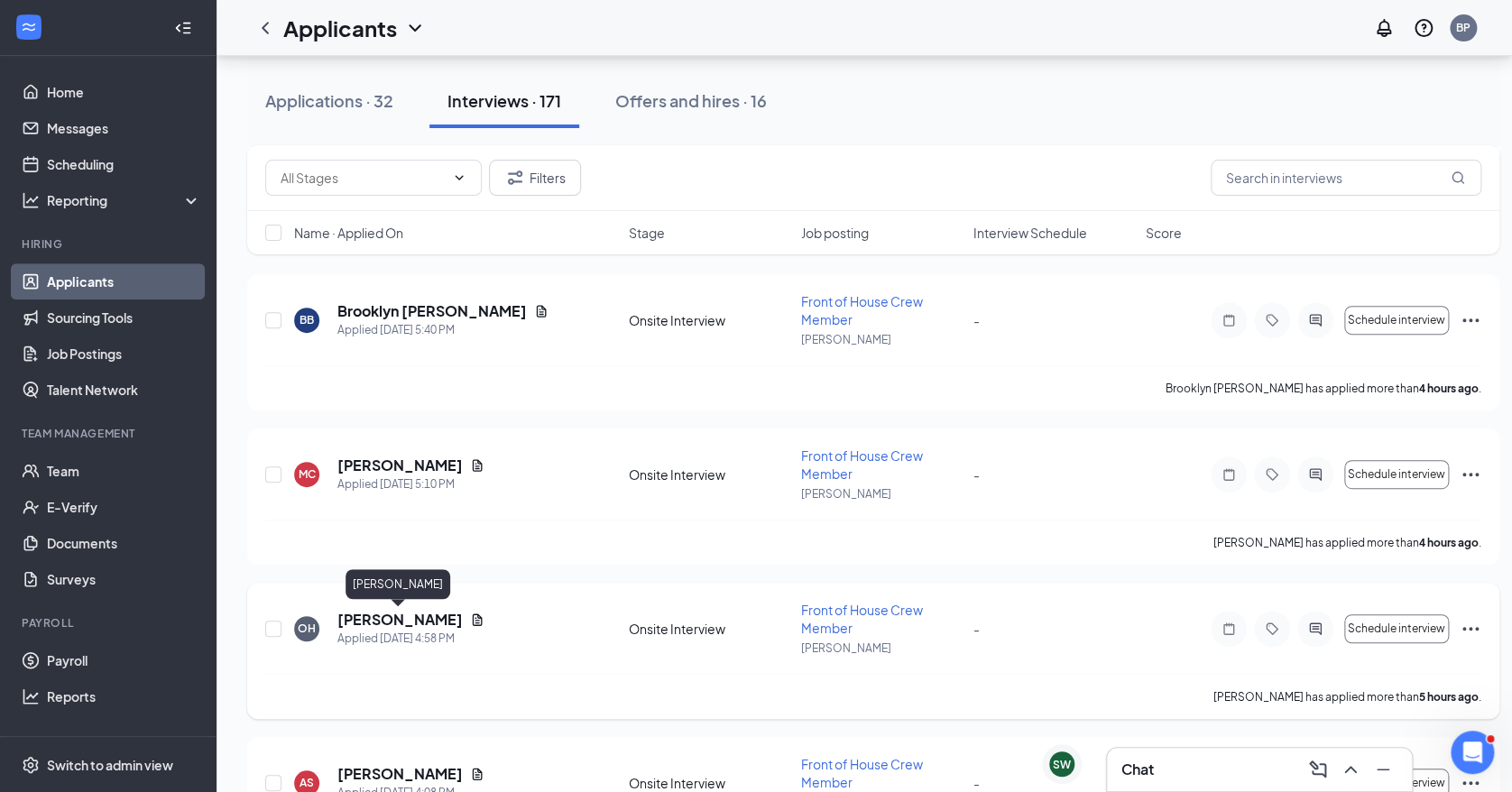
click at [385, 618] on h5 "[PERSON_NAME]" at bounding box center [400, 619] width 126 height 20
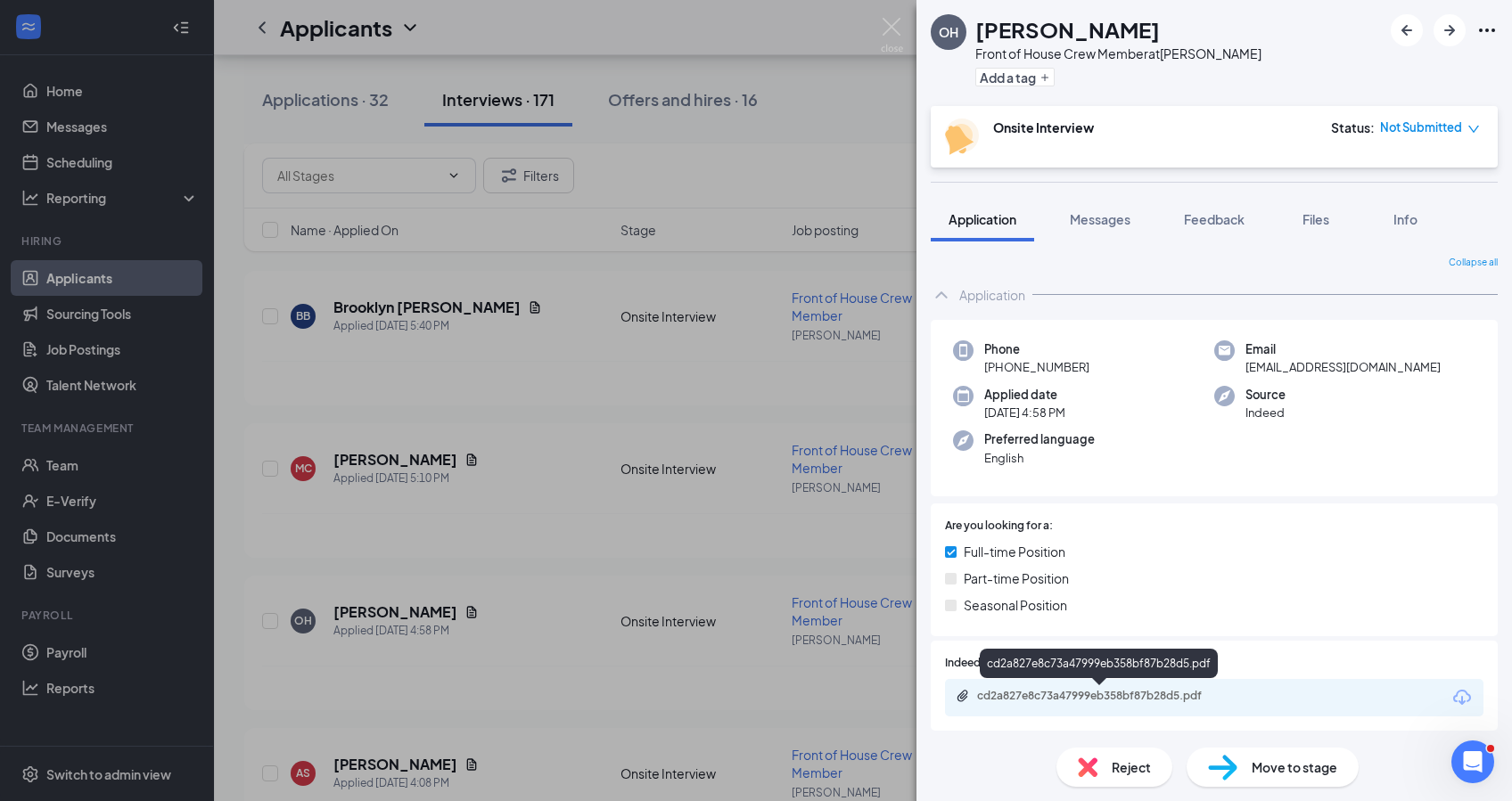
click at [1087, 692] on div "cd2a827e8c73a47999eb358bf87b28d5.pdf" at bounding box center [1101, 696] width 249 height 14
click at [407, 390] on div "OH [PERSON_NAME] Front of House Crew Member at [PERSON_NAME] Add a tag Onsite I…" at bounding box center [756, 400] width 1512 height 801
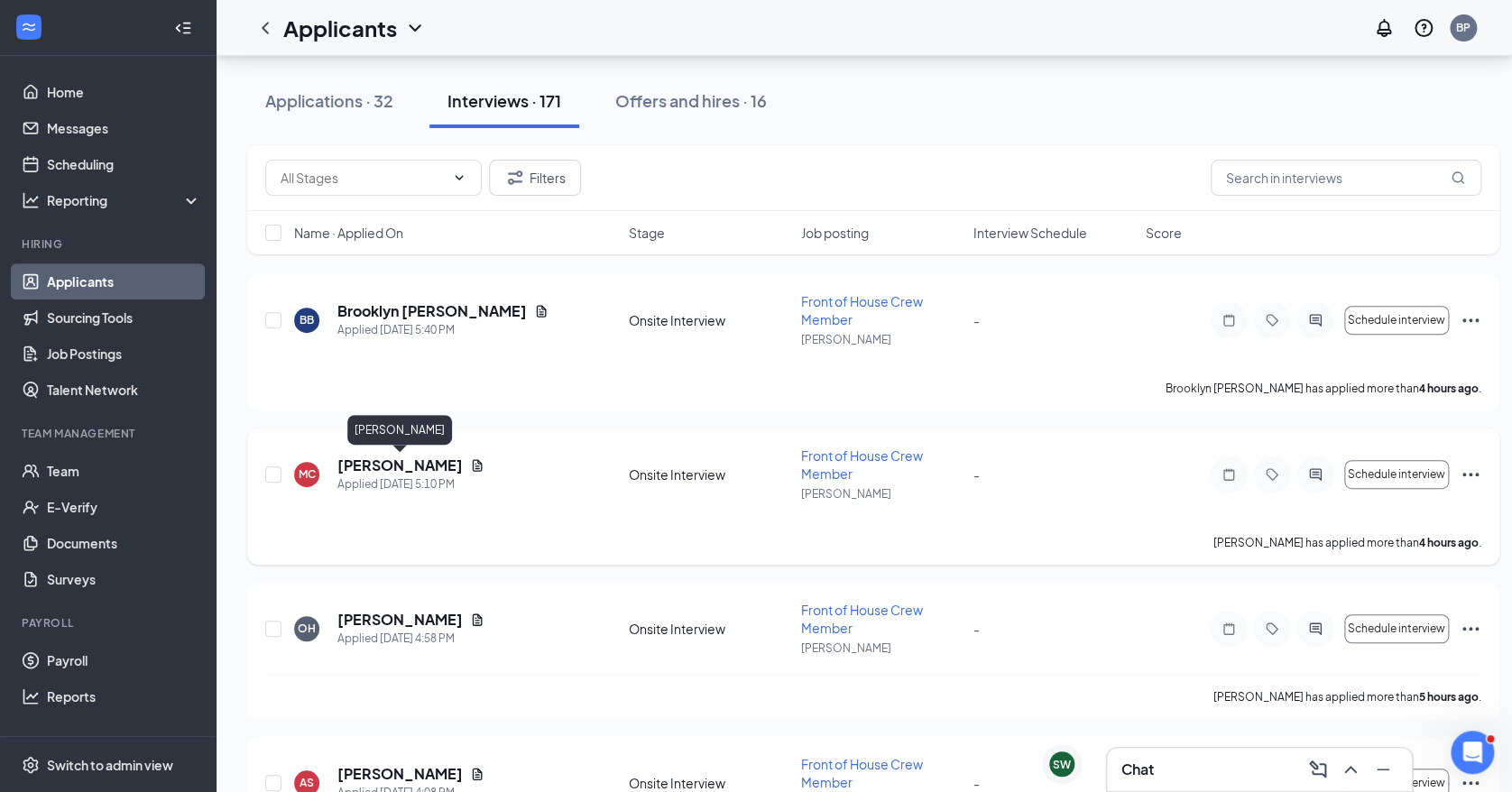
click at [411, 458] on h5 "[PERSON_NAME]" at bounding box center [400, 465] width 126 height 20
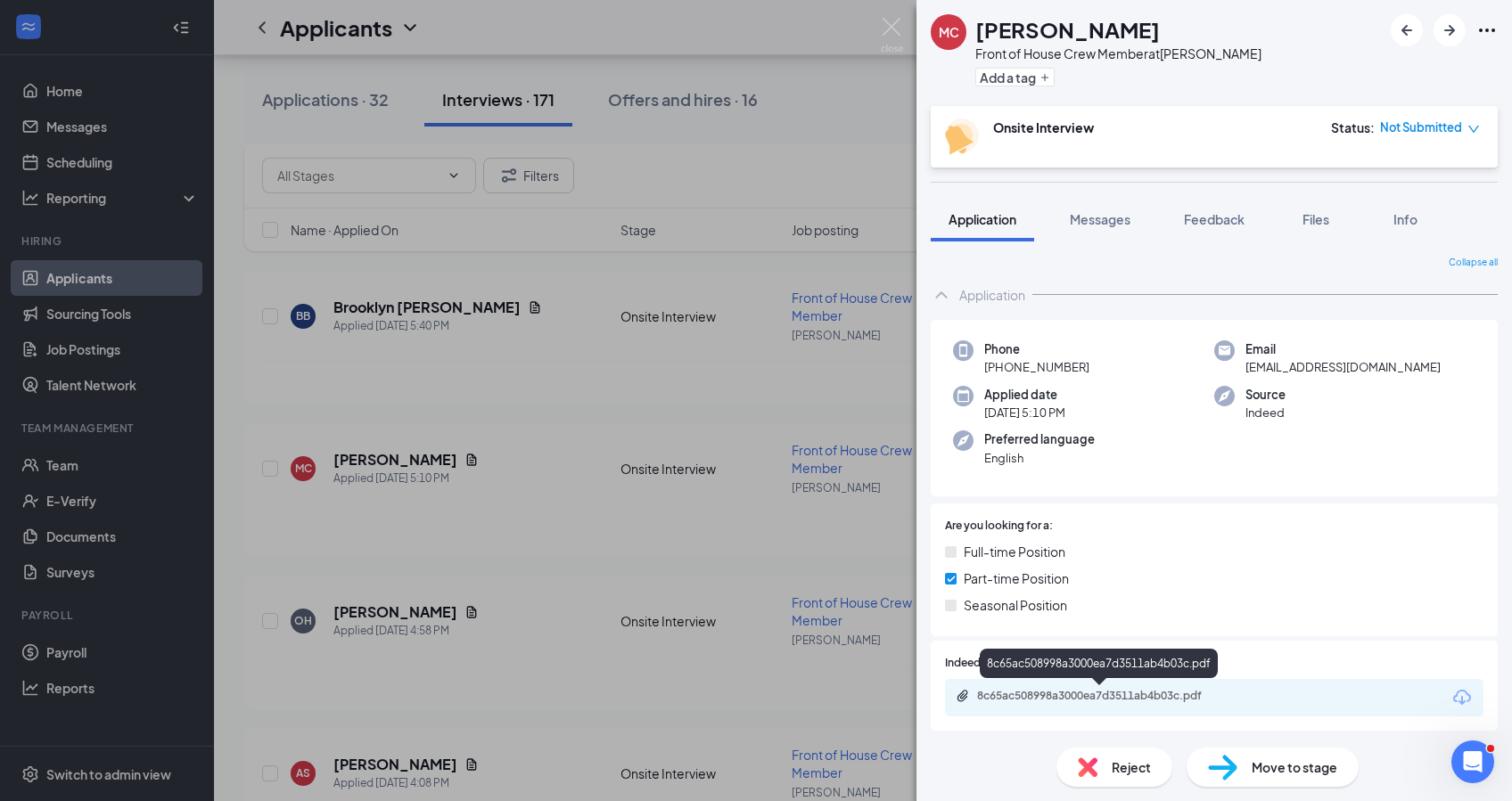
click at [1167, 699] on div "8c65ac508998a3000ea7d3511ab4b03c.pdf" at bounding box center [1101, 696] width 249 height 14
click at [546, 252] on div "MC [PERSON_NAME] Front of House Crew Member at [PERSON_NAME] Add a tag Onsite I…" at bounding box center [756, 400] width 1512 height 801
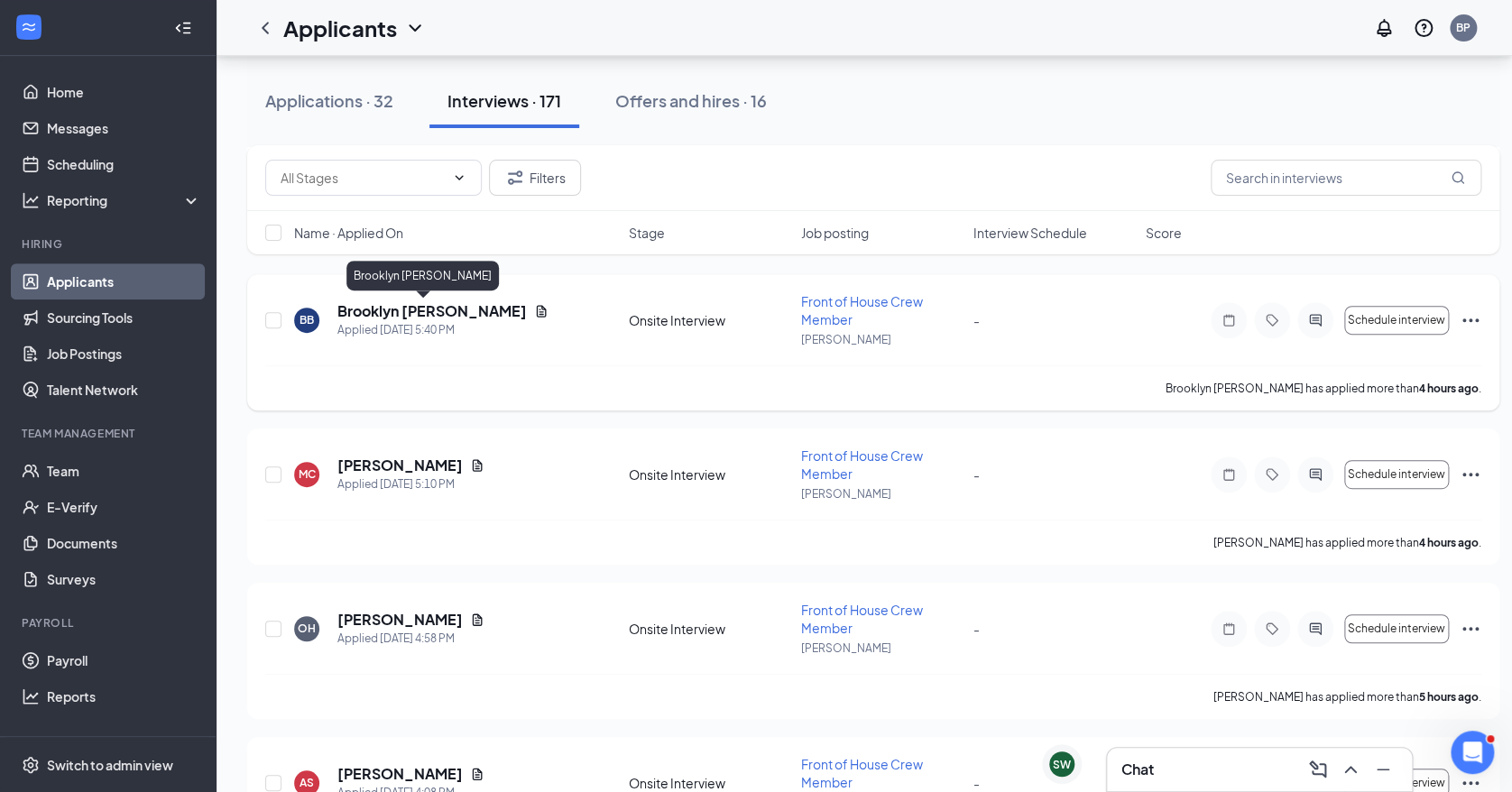
click at [426, 307] on h5 "Brooklyn [PERSON_NAME]" at bounding box center [432, 311] width 189 height 20
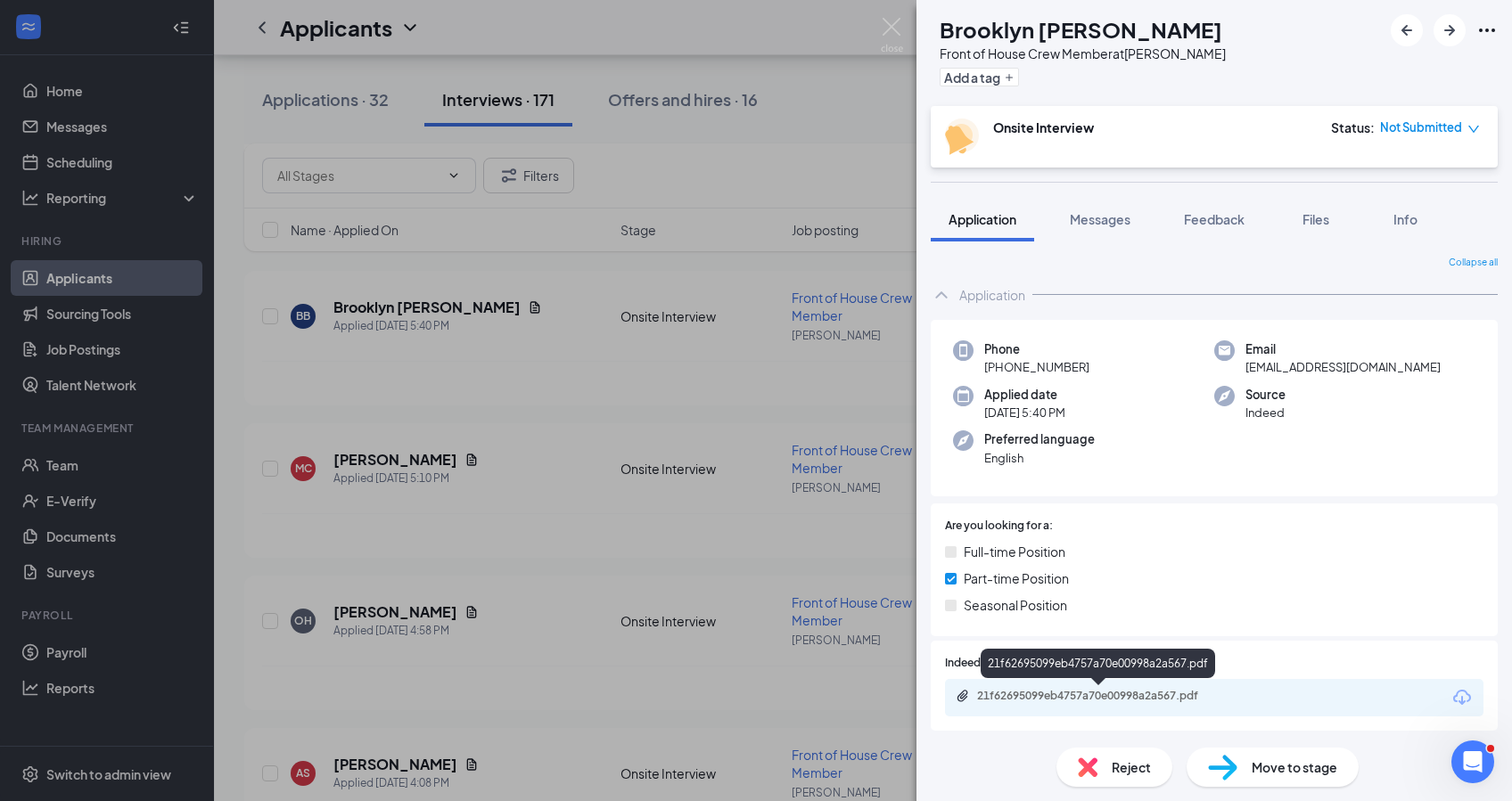
click at [1077, 700] on div "21f62695099eb4757a70e00998a2a567.pdf" at bounding box center [1101, 696] width 249 height 14
click at [464, 360] on div "BB Brooklyn [PERSON_NAME] Front of House Crew Member at [PERSON_NAME] Add a tag…" at bounding box center [756, 400] width 1512 height 801
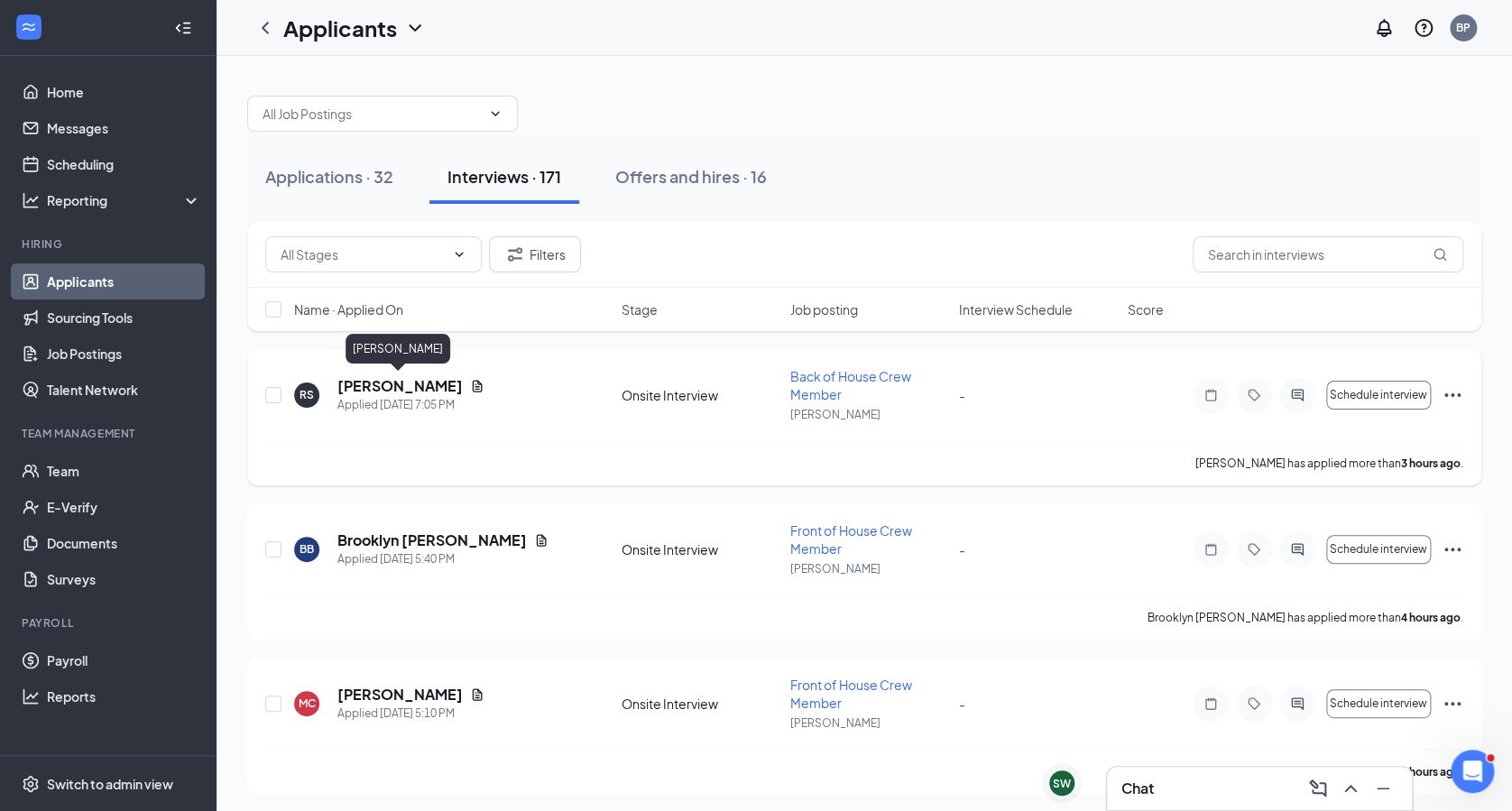
click at [386, 376] on h5 "[PERSON_NAME]" at bounding box center [400, 386] width 126 height 20
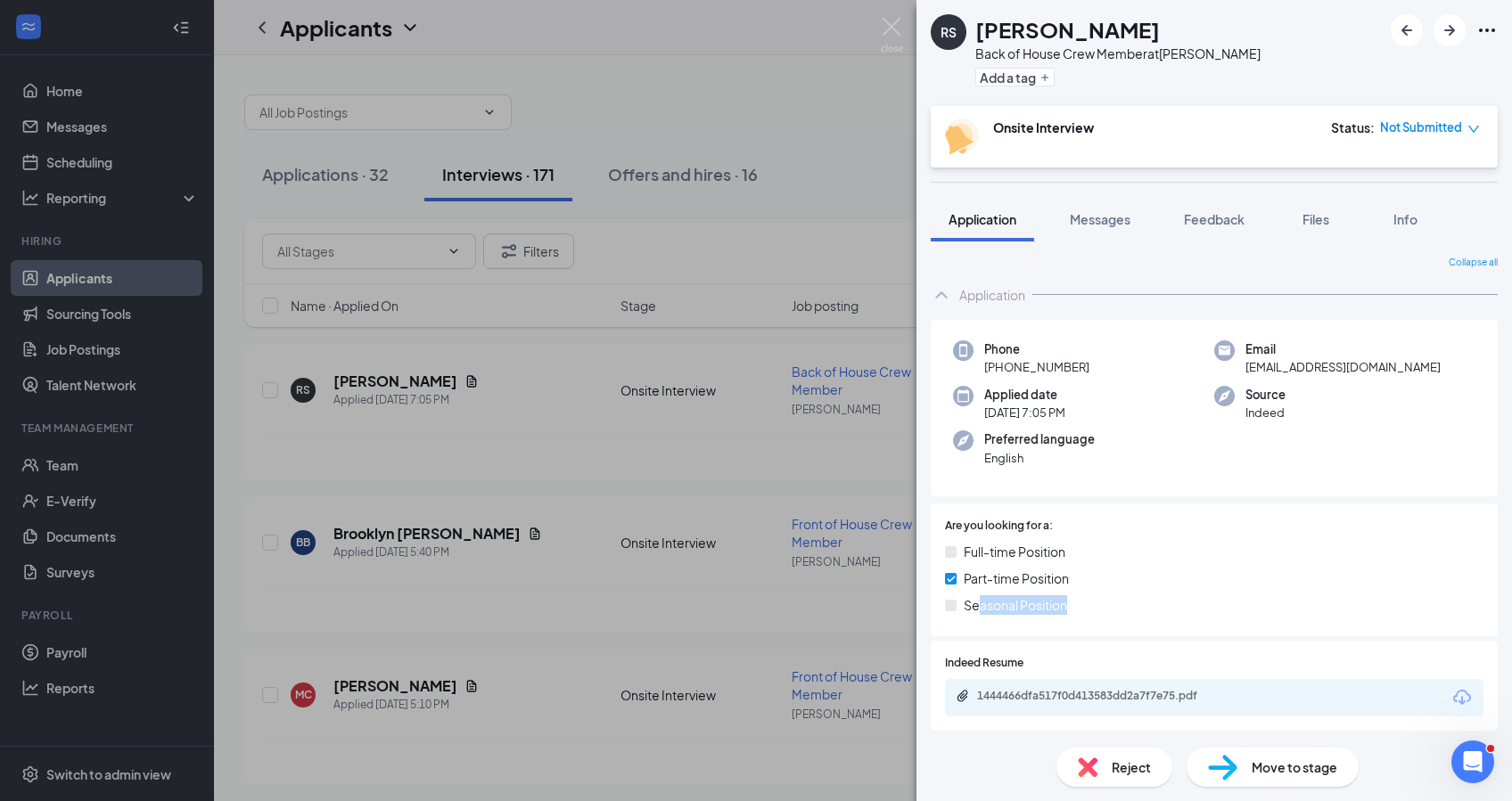
drag, startPoint x: 993, startPoint y: 599, endPoint x: 1108, endPoint y: 637, distance: 121.1
click at [1108, 637] on div "Are you looking for a: Full-time Position Part-time Position Seasonal Position" at bounding box center [1215, 573] width 567 height 137
drag, startPoint x: 1108, startPoint y: 637, endPoint x: 1112, endPoint y: 691, distance: 54.1
click at [1112, 691] on div "1444466dfa517f0d413583dd2a7f7e75.pdf" at bounding box center [1101, 696] width 249 height 14
click at [479, 643] on div "RS [PERSON_NAME] Back of House Crew Member at [PERSON_NAME] Add a tag Onsite In…" at bounding box center [756, 400] width 1512 height 801
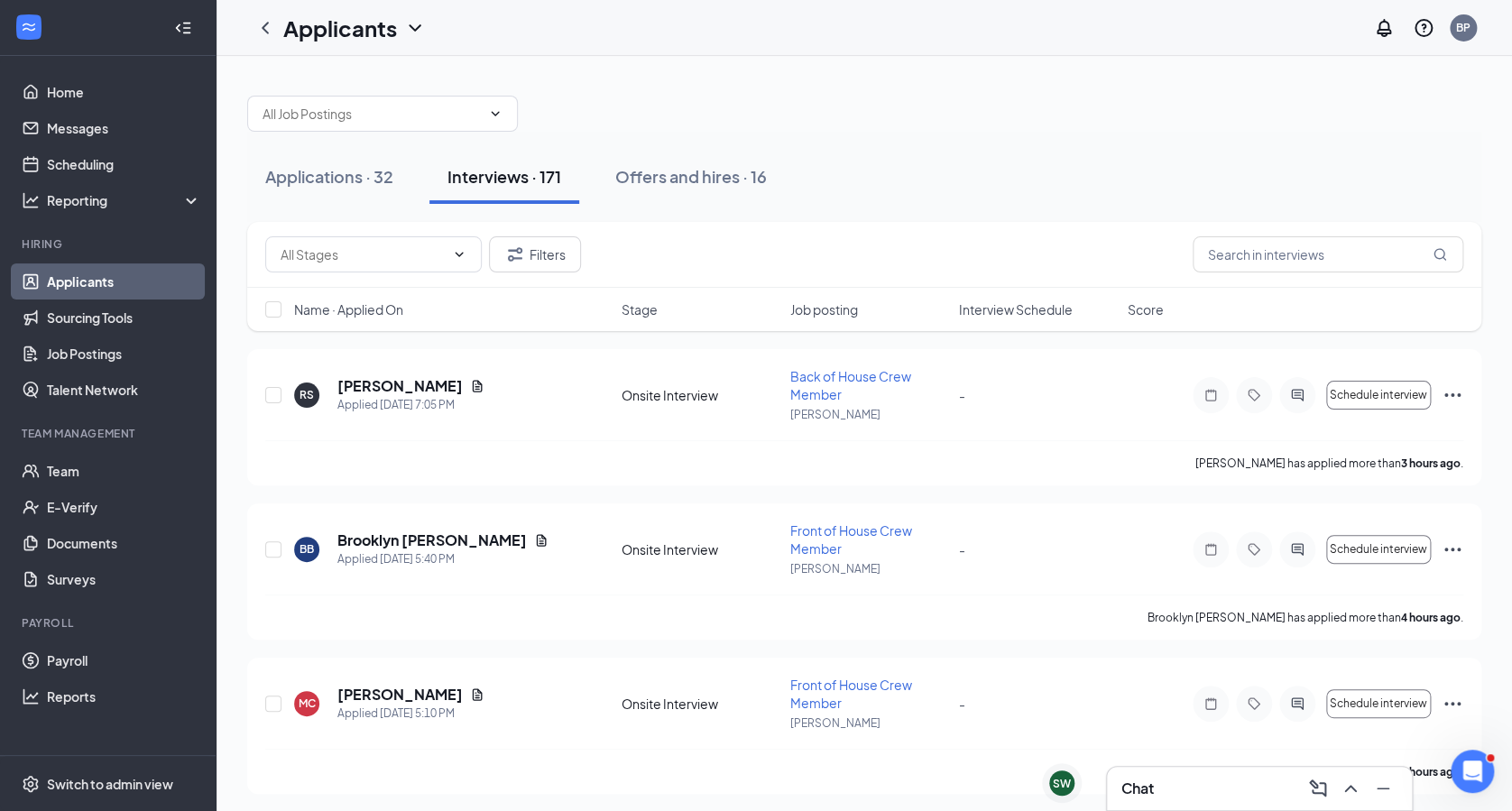
click at [1129, 780] on h3 "Chat" at bounding box center [1138, 789] width 33 height 20
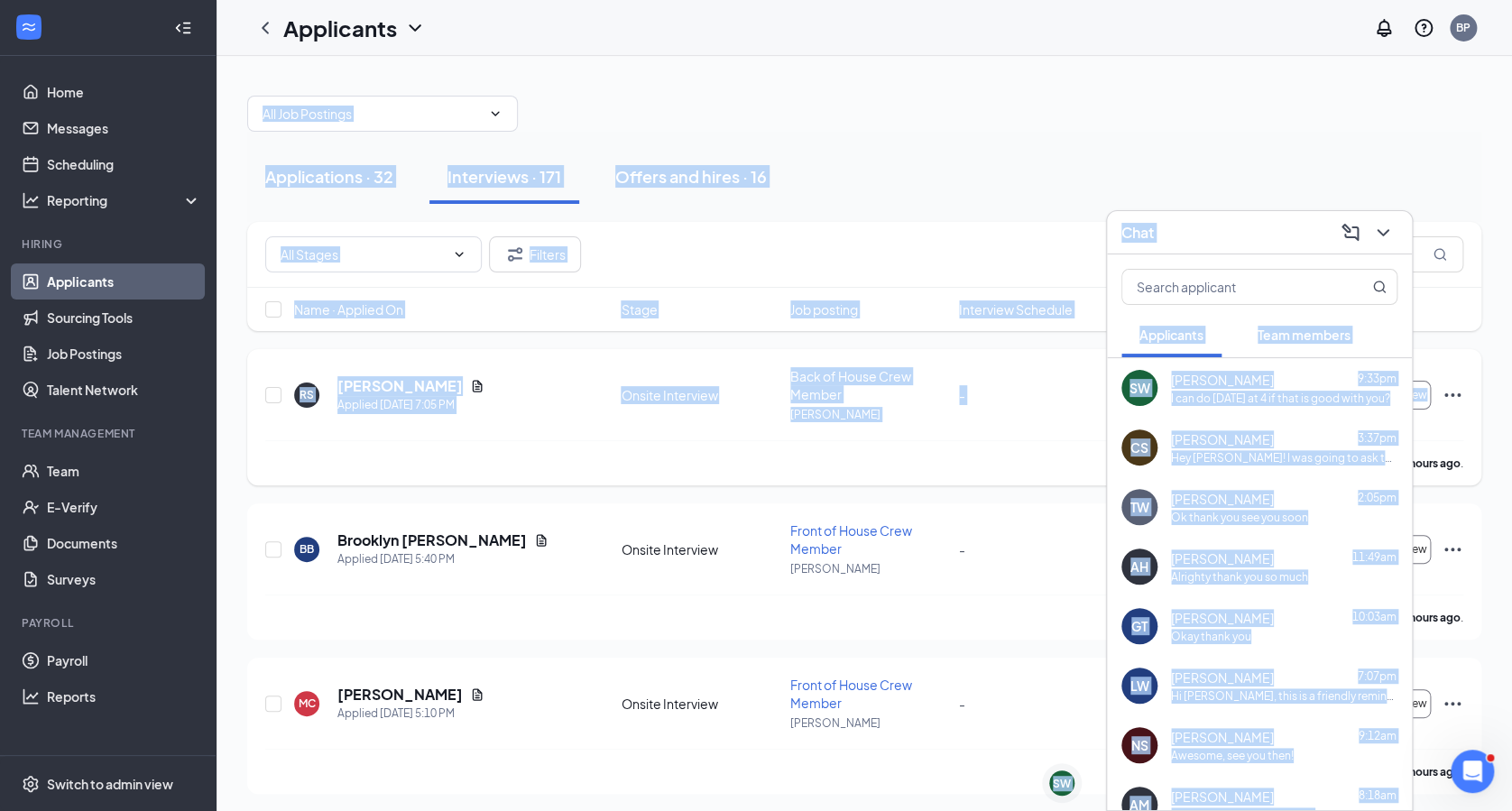
drag, startPoint x: 657, startPoint y: 513, endPoint x: 553, endPoint y: 439, distance: 127.6
click at [251, 341] on div "Filters Name · Applied On Stage Job posting Interview Schedule Score" at bounding box center [864, 286] width 1234 height 128
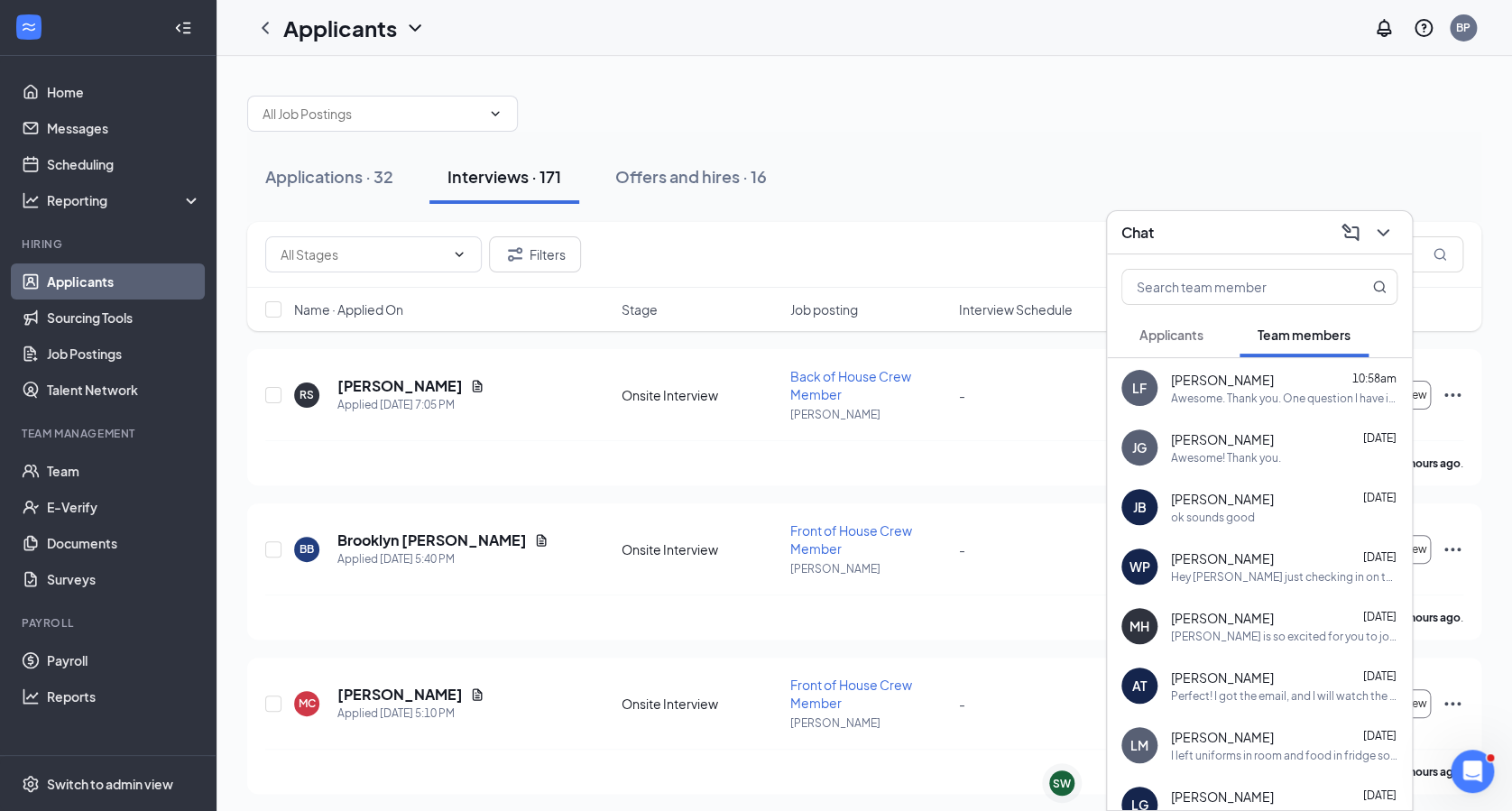
click at [1160, 332] on span "Applicants" at bounding box center [1171, 334] width 64 height 16
